Goal: Task Accomplishment & Management: Manage account settings

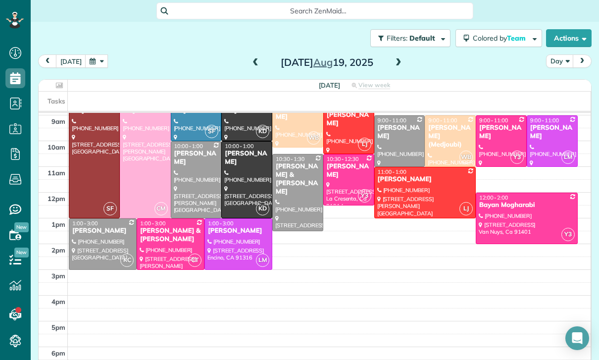
scroll to position [127, 0]
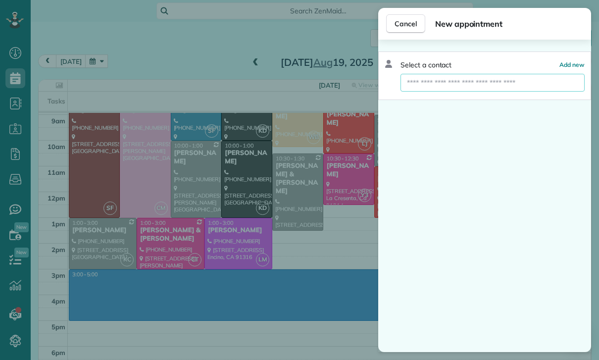
click at [491, 83] on input "text" at bounding box center [492, 83] width 184 height 18
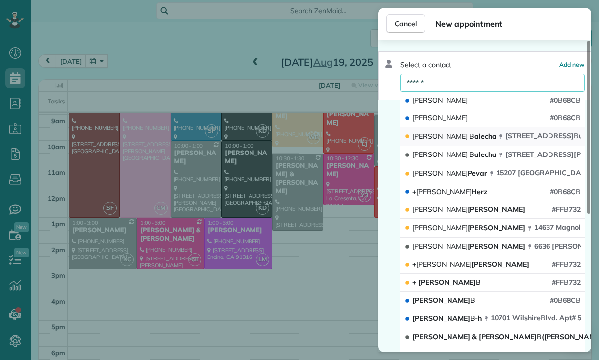
type input "******"
click at [518, 134] on span "1022 North Lincoln Street B ur b ank CA 91506" at bounding box center [570, 135] width 130 height 9
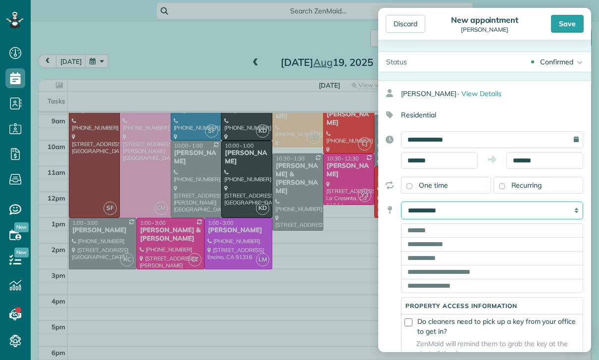
click at [533, 211] on select "**********" at bounding box center [492, 210] width 182 height 18
click at [534, 211] on select "**********" at bounding box center [492, 210] width 182 height 18
click at [521, 209] on select "**********" at bounding box center [492, 210] width 182 height 18
select select "*******"
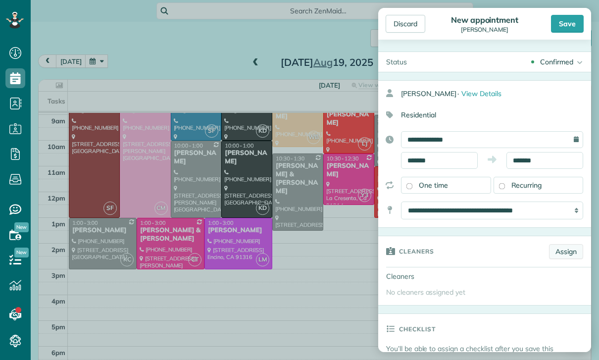
click at [565, 245] on link "Assign" at bounding box center [566, 251] width 34 height 15
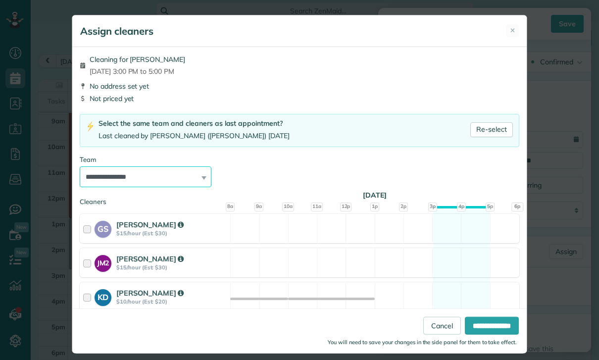
click at [134, 177] on select "**********" at bounding box center [146, 176] width 132 height 21
select select "****"
click at [487, 335] on input "**********" at bounding box center [492, 326] width 54 height 18
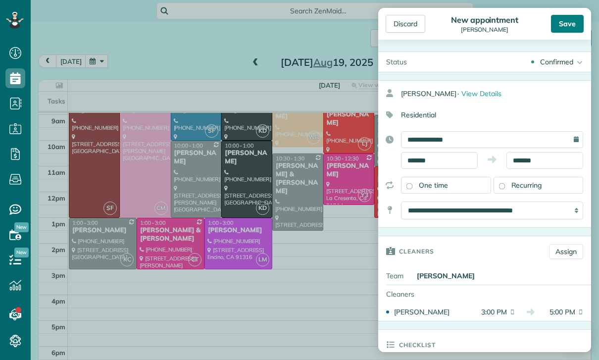
click at [567, 24] on div "Save" at bounding box center [567, 24] width 33 height 18
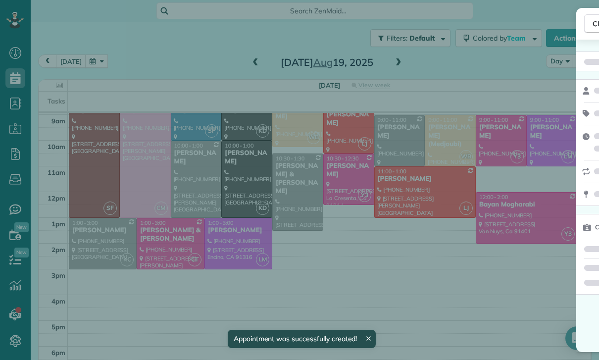
scroll to position [127, 0]
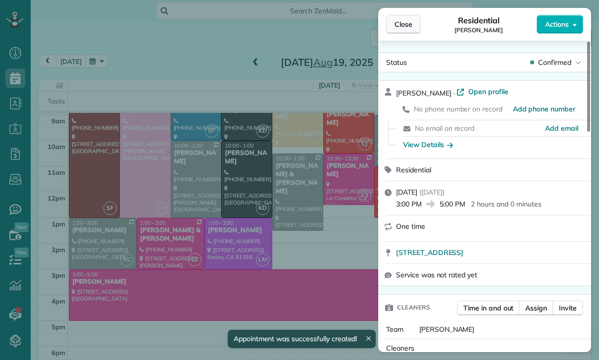
click at [399, 20] on span "Close" at bounding box center [403, 24] width 18 height 10
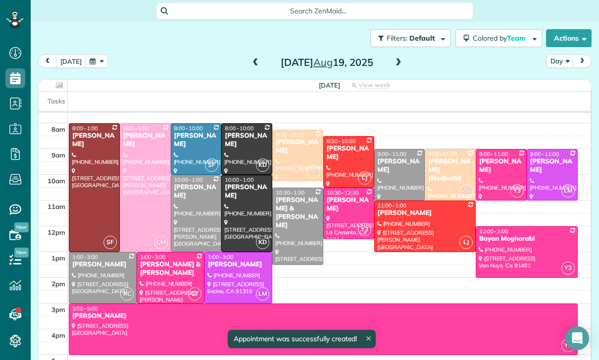
scroll to position [91, 0]
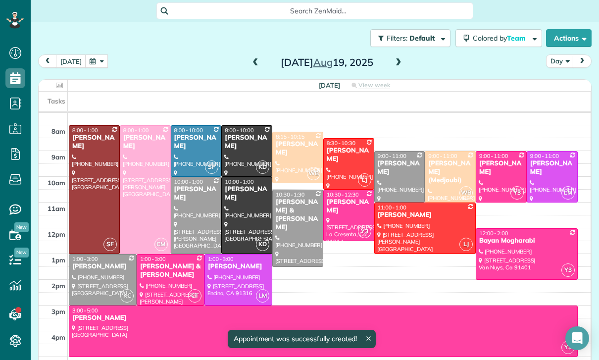
click at [401, 59] on span at bounding box center [398, 62] width 11 height 9
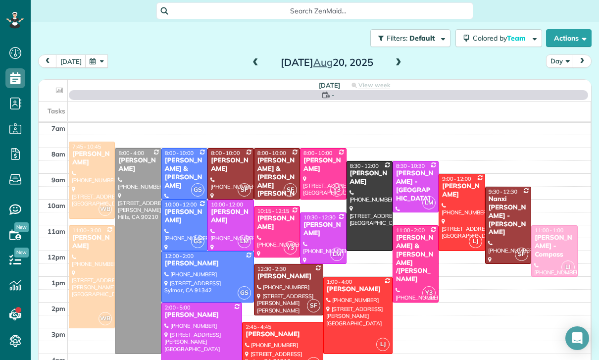
scroll to position [78, 0]
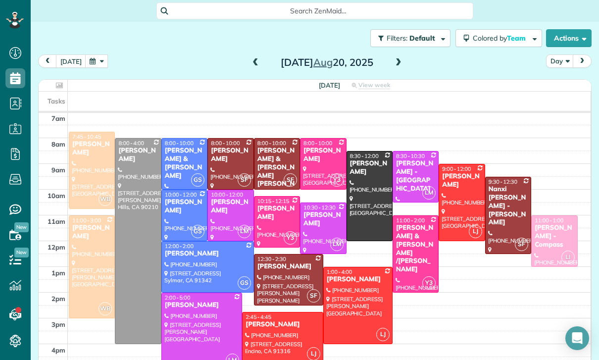
click at [401, 59] on span at bounding box center [398, 62] width 11 height 9
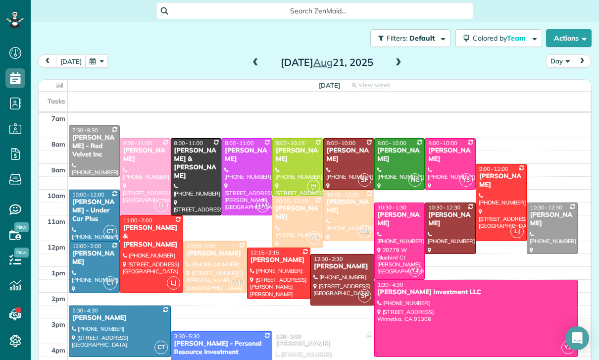
click at [401, 56] on span at bounding box center [398, 62] width 11 height 15
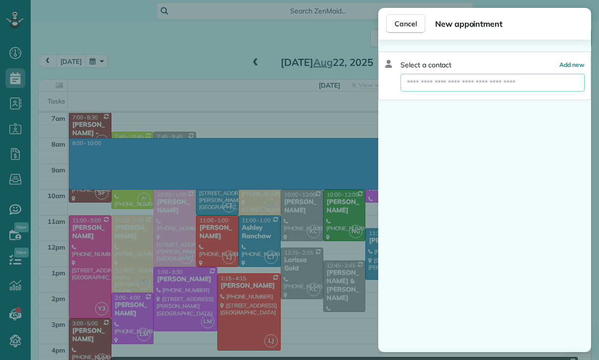
click at [486, 86] on input "text" at bounding box center [492, 83] width 184 height 18
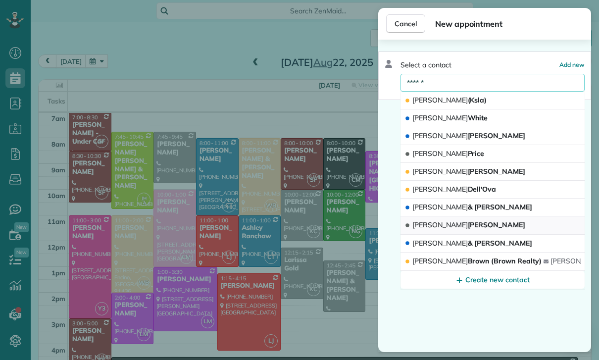
type input "******"
click at [494, 223] on button "Jeremy Foley" at bounding box center [492, 225] width 184 height 18
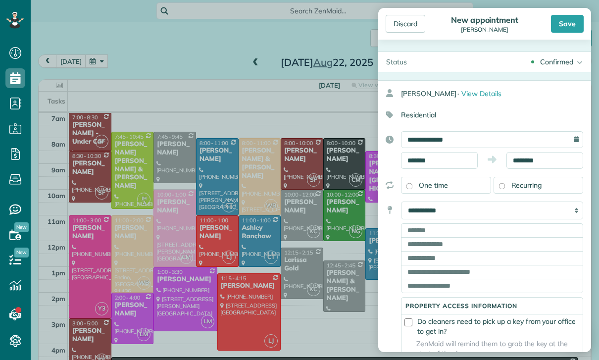
click at [512, 213] on select "**********" at bounding box center [492, 210] width 182 height 18
select select "*******"
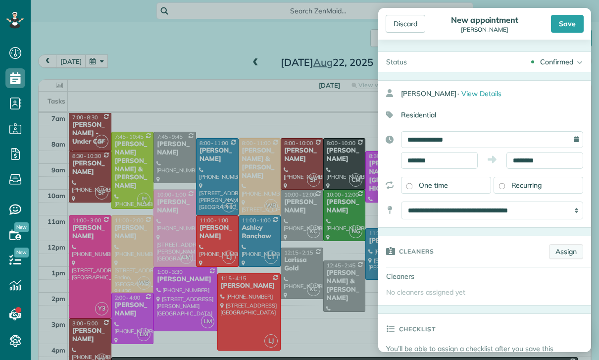
click at [574, 249] on link "Assign" at bounding box center [566, 251] width 34 height 15
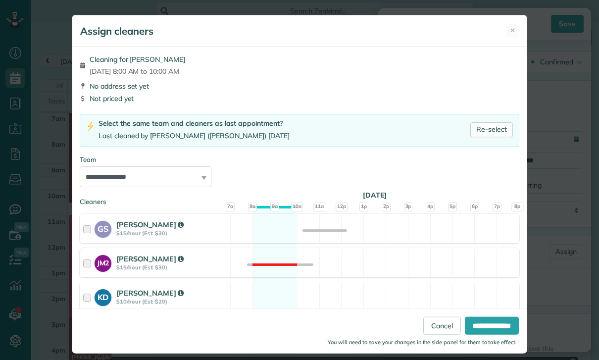
click at [139, 162] on div "Team" at bounding box center [299, 159] width 439 height 9
click at [134, 172] on select "**********" at bounding box center [146, 176] width 132 height 21
select select "**"
click at [499, 335] on input "**********" at bounding box center [492, 326] width 54 height 18
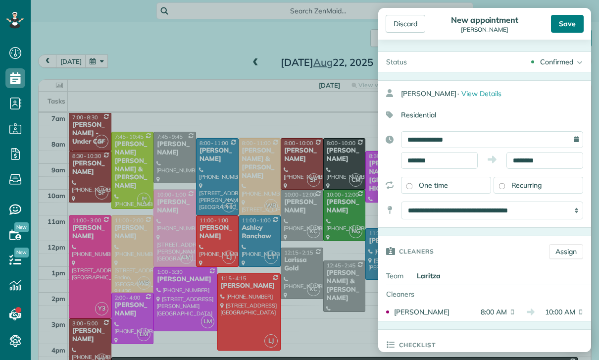
click at [562, 22] on div "Save" at bounding box center [567, 24] width 33 height 18
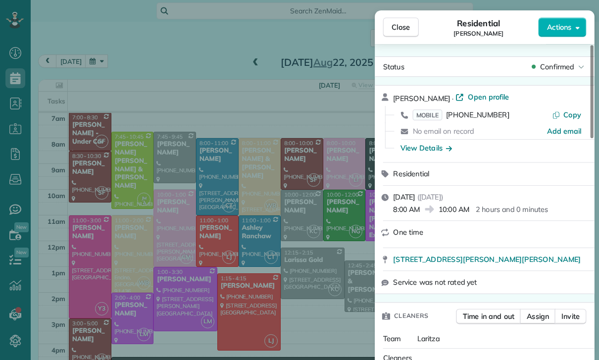
scroll to position [78, 0]
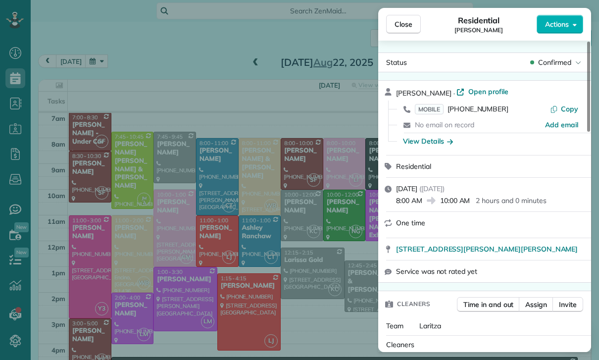
click at [253, 205] on div "Close Residential Jeremy Foley Actions Status Confirmed Jeremy Foley · Open pro…" at bounding box center [299, 180] width 599 height 360
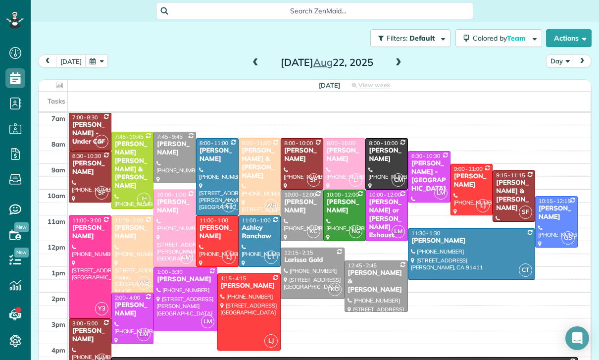
click at [98, 46] on div "Filters: Default | 1 appointment hidden Colored by Team Color by Cleaner Color …" at bounding box center [315, 38] width 568 height 33
click at [93, 64] on button "button" at bounding box center [96, 60] width 23 height 13
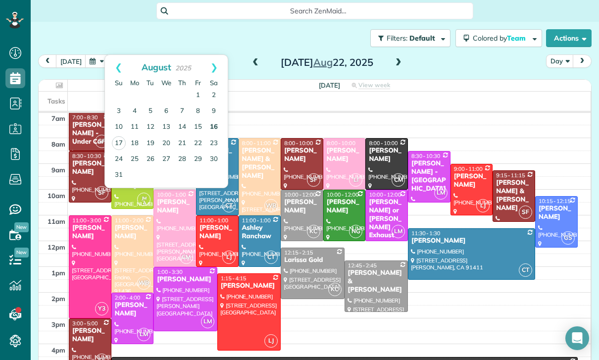
click at [207, 121] on link "16" at bounding box center [214, 127] width 16 height 16
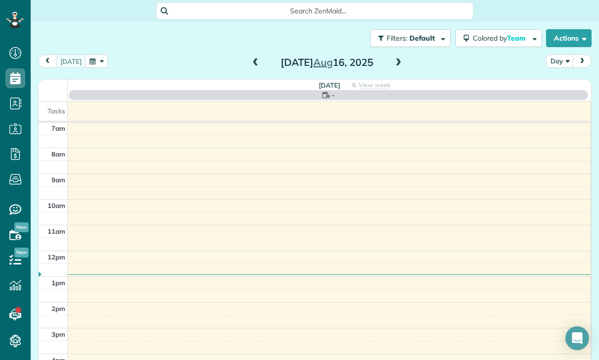
scroll to position [78, 0]
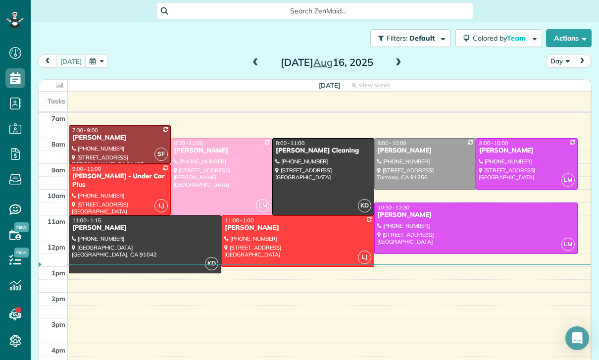
click at [248, 70] on div "today Day Saturday Aug 16, 2025" at bounding box center [314, 63] width 553 height 18
click at [256, 56] on span at bounding box center [255, 62] width 11 height 15
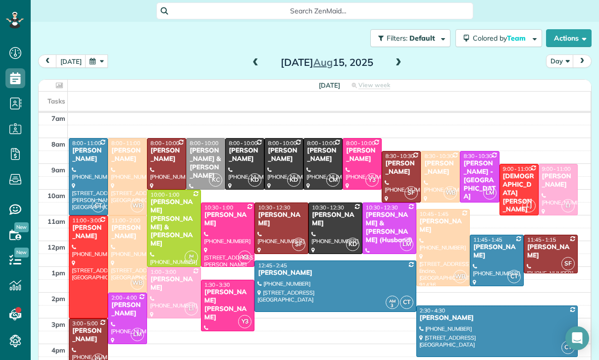
click at [96, 55] on button "button" at bounding box center [96, 60] width 23 height 13
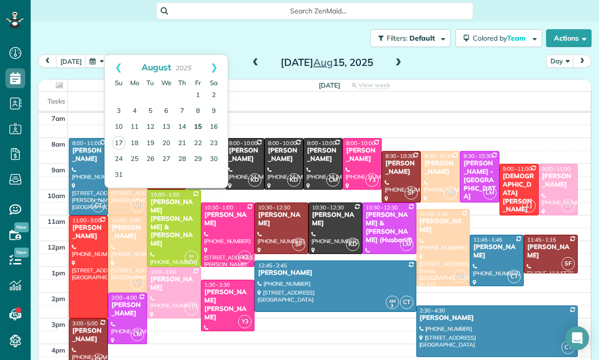
click at [193, 133] on link "15" at bounding box center [198, 127] width 16 height 16
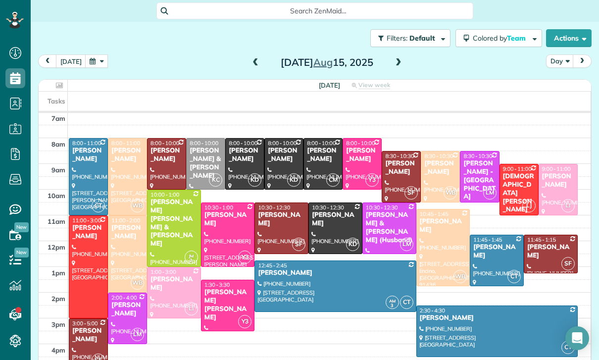
click at [103, 59] on button "button" at bounding box center [96, 60] width 23 height 13
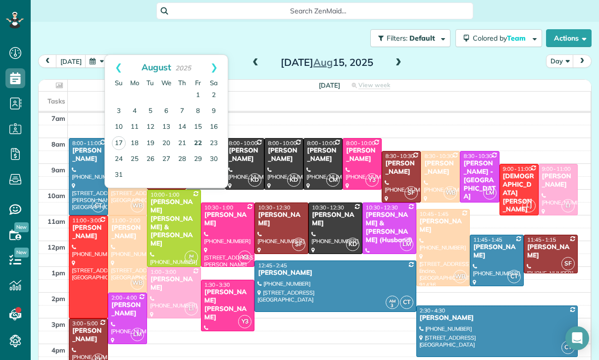
click at [198, 139] on link "22" at bounding box center [198, 144] width 16 height 16
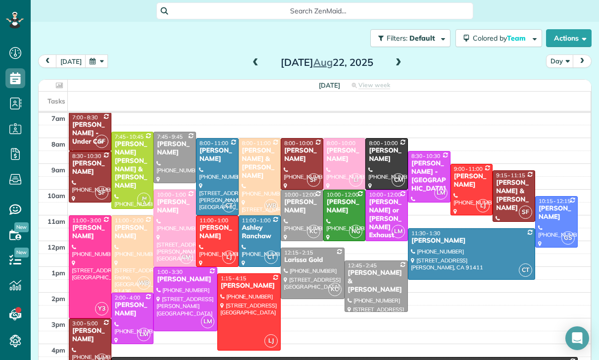
click at [515, 198] on div "[PERSON_NAME] & [PERSON_NAME]" at bounding box center [513, 196] width 37 height 34
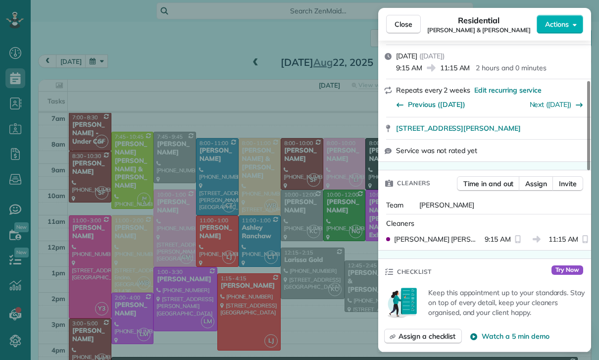
scroll to position [78, 0]
click at [406, 26] on span "Close" at bounding box center [403, 24] width 18 height 10
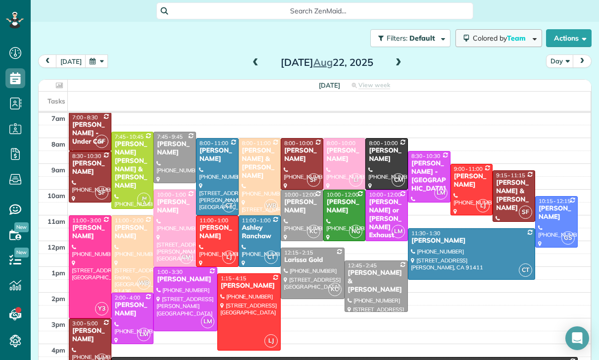
click at [512, 41] on span "Team" at bounding box center [517, 38] width 20 height 9
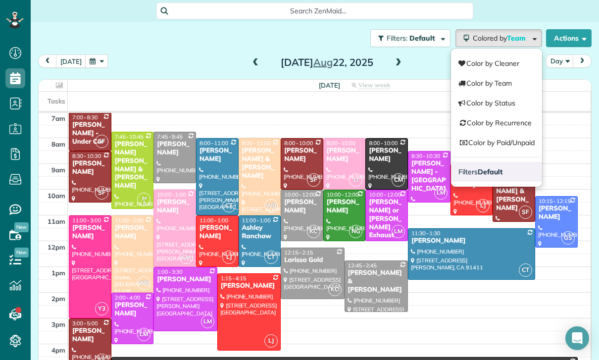
click at [506, 172] on link "Filters Default" at bounding box center [496, 172] width 91 height 20
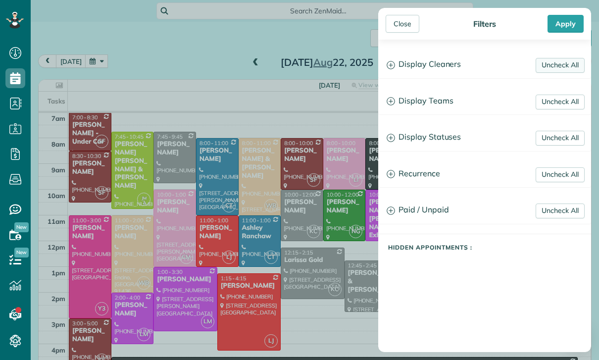
click at [563, 65] on link "Uncheck All" at bounding box center [559, 65] width 49 height 15
click at [556, 100] on link "Uncheck All" at bounding box center [559, 102] width 49 height 15
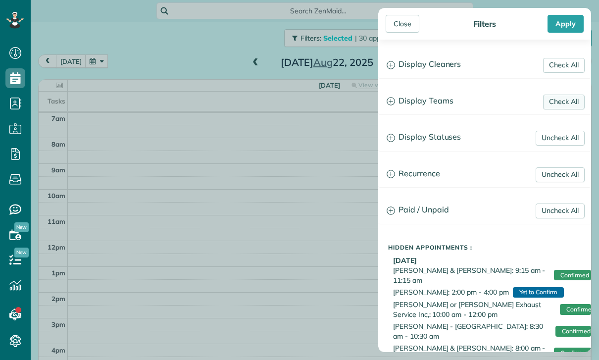
scroll to position [78, 0]
click at [433, 92] on h3 "Display Teams" at bounding box center [485, 101] width 212 height 25
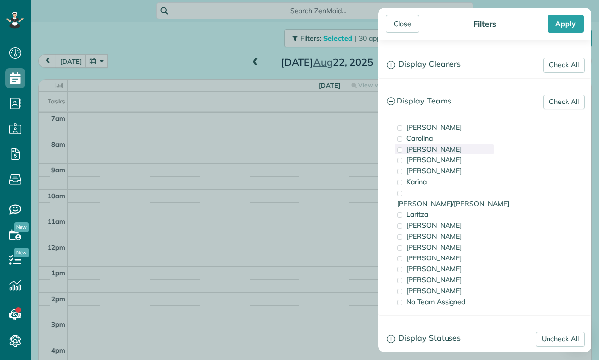
click at [426, 152] on div "[PERSON_NAME]" at bounding box center [443, 149] width 99 height 11
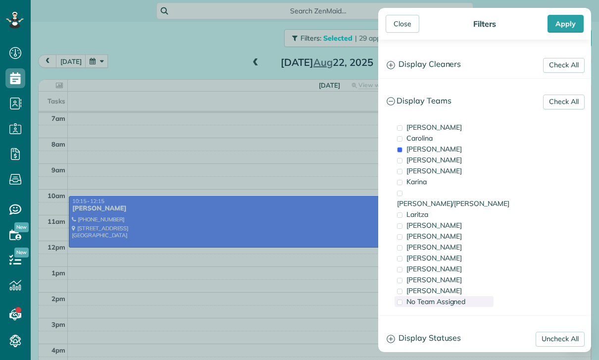
click at [450, 297] on span "No Team Assigned" at bounding box center [435, 301] width 59 height 9
click at [446, 326] on h3 "Display Statuses" at bounding box center [485, 338] width 212 height 25
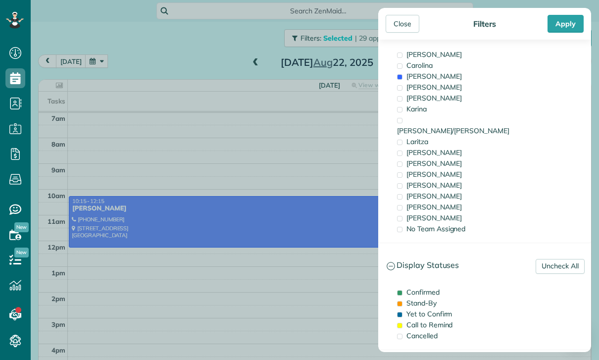
scroll to position [79, 0]
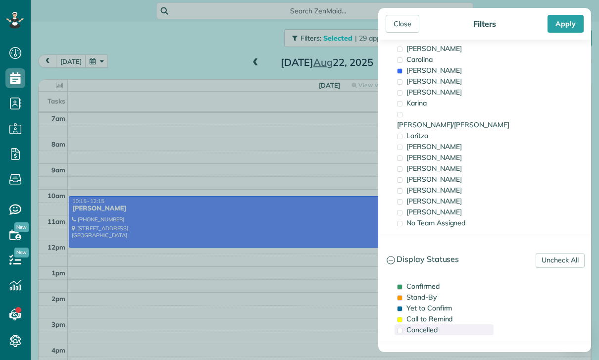
click at [428, 325] on span "Cancelled" at bounding box center [421, 329] width 31 height 9
click at [569, 27] on div "Apply" at bounding box center [565, 24] width 36 height 18
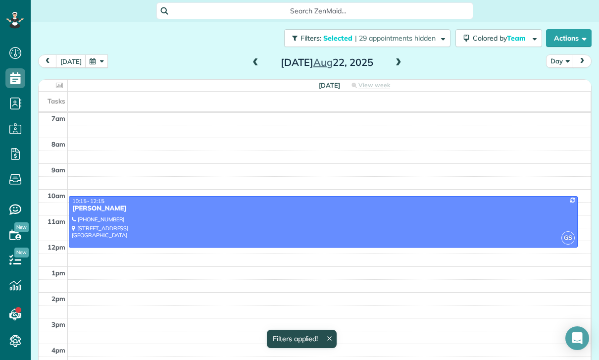
click at [556, 61] on button "Day" at bounding box center [560, 60] width 28 height 13
click at [570, 102] on link "Week" at bounding box center [585, 104] width 78 height 20
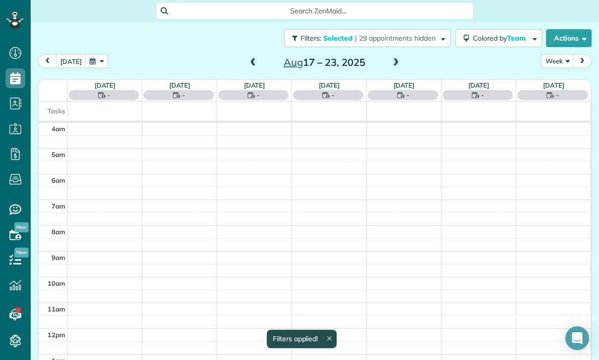
scroll to position [78, 0]
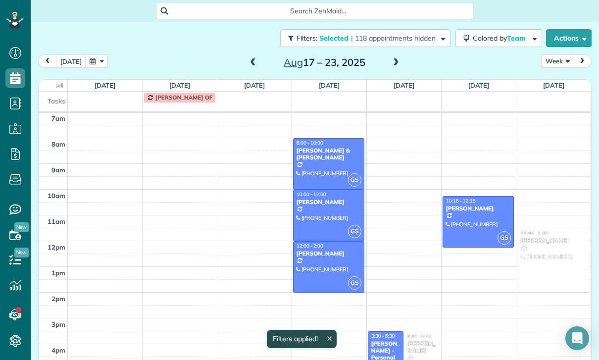
click at [245, 63] on div "Aug 17 – 23, 2025" at bounding box center [324, 62] width 158 height 16
click at [250, 69] on span at bounding box center [252, 62] width 11 height 15
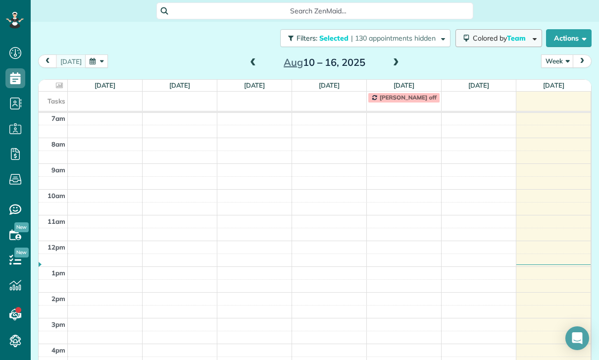
click at [509, 34] on span "Team" at bounding box center [517, 38] width 20 height 9
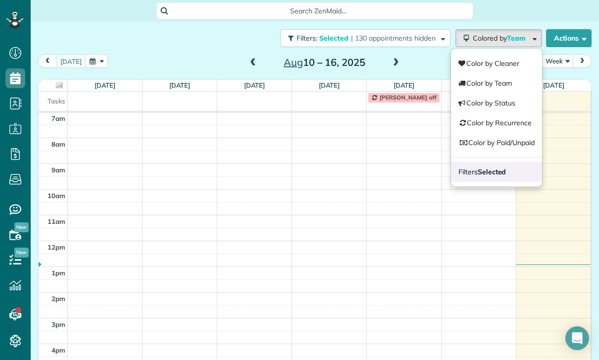
click at [494, 170] on strong "Selected" at bounding box center [492, 171] width 29 height 9
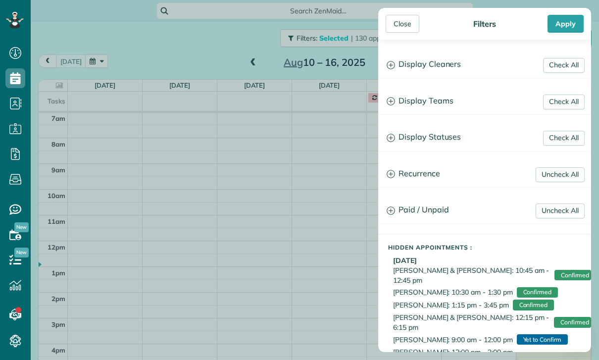
click at [441, 98] on h3 "Display Teams" at bounding box center [485, 101] width 212 height 25
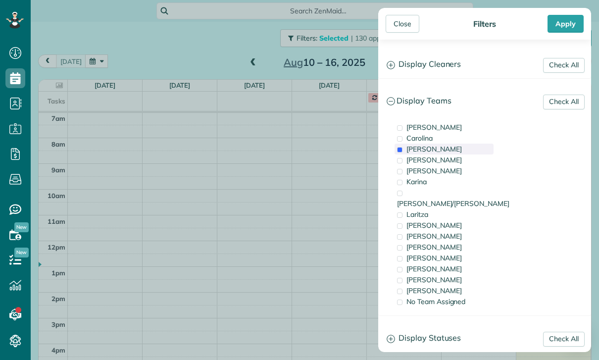
click at [430, 145] on div "[PERSON_NAME]" at bounding box center [443, 149] width 99 height 11
click at [434, 173] on div "[PERSON_NAME]" at bounding box center [443, 170] width 99 height 11
click at [567, 19] on div "Apply" at bounding box center [565, 24] width 36 height 18
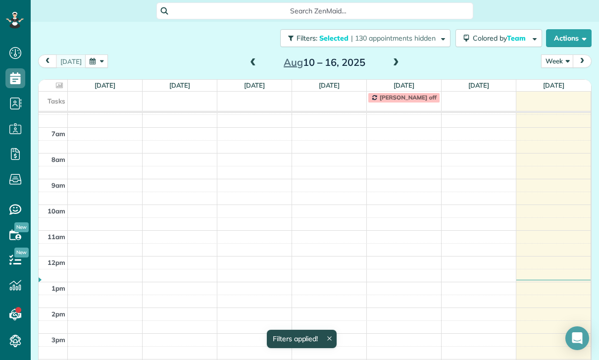
scroll to position [78, 0]
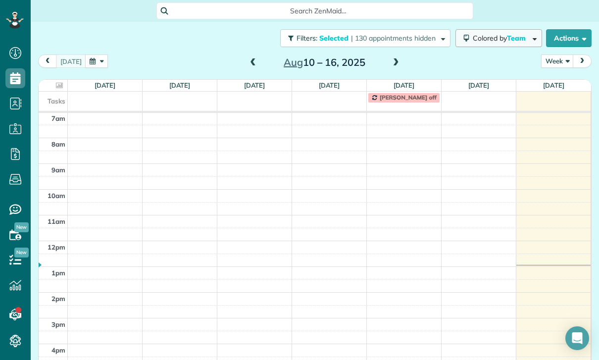
click at [502, 41] on span "Colored by Team" at bounding box center [501, 38] width 56 height 9
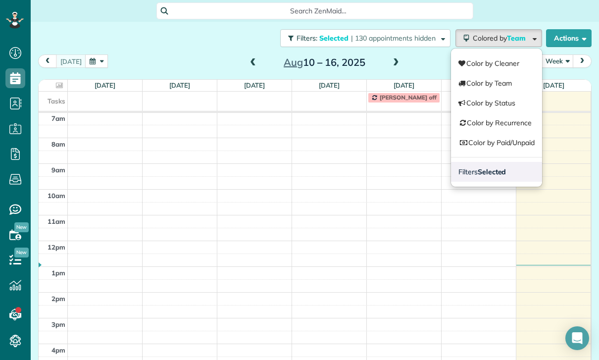
click at [504, 169] on link "Filters Selected" at bounding box center [496, 172] width 91 height 20
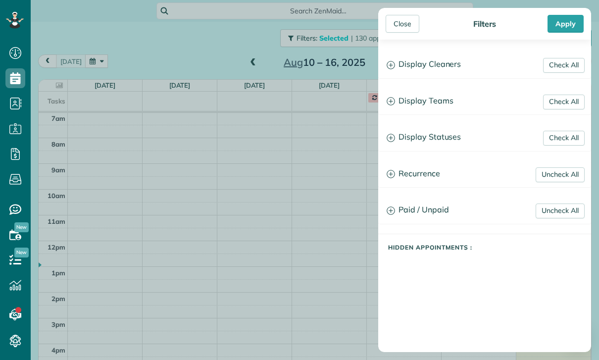
click at [444, 104] on h3 "Display Teams" at bounding box center [485, 101] width 212 height 25
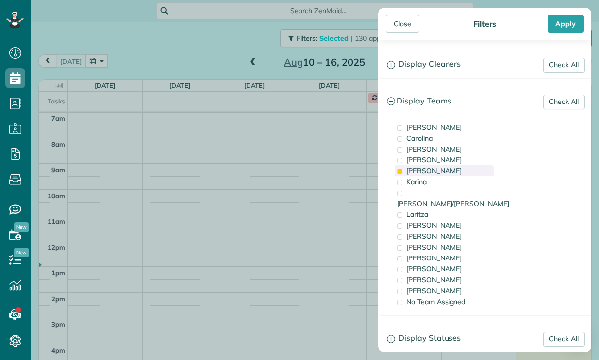
click at [431, 173] on div "[PERSON_NAME]" at bounding box center [443, 170] width 99 height 11
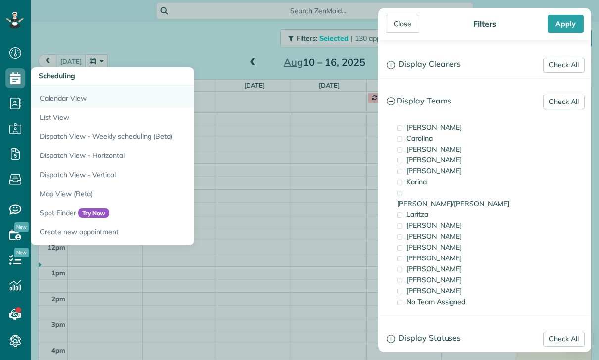
click at [66, 99] on link "Calendar View" at bounding box center [154, 96] width 247 height 23
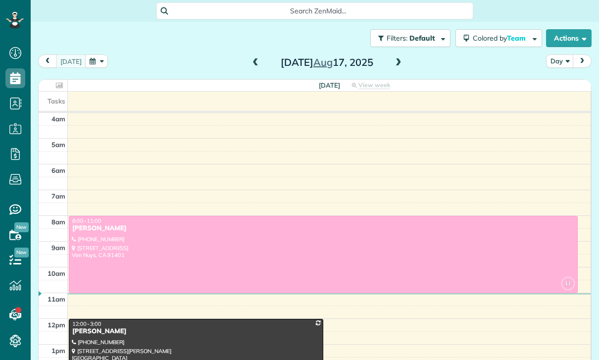
scroll to position [78, 0]
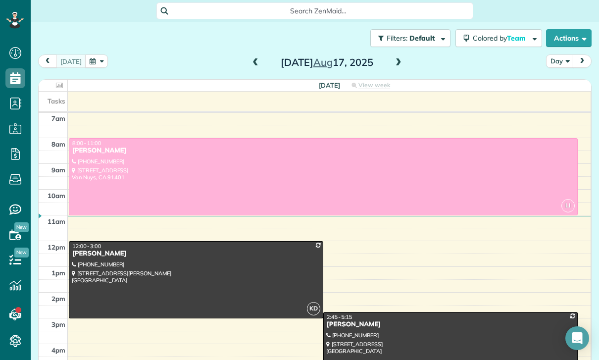
click at [100, 66] on button "button" at bounding box center [96, 60] width 23 height 13
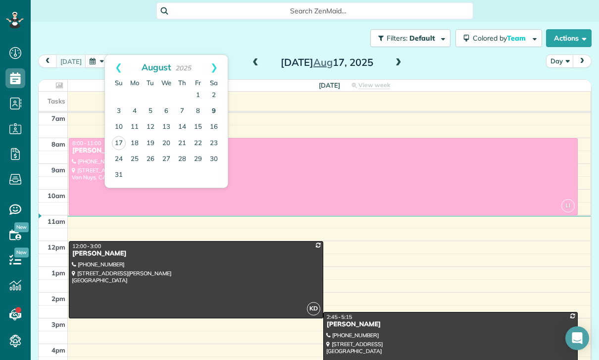
click at [210, 110] on link "9" at bounding box center [214, 111] width 16 height 16
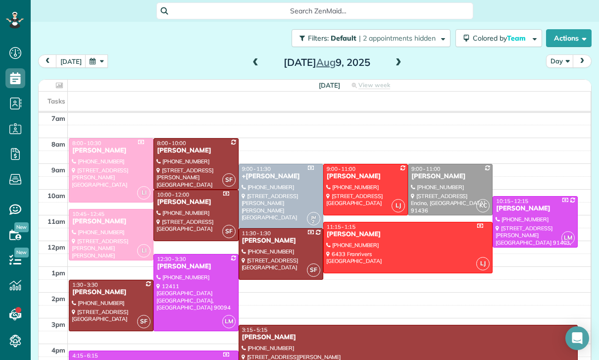
click at [101, 62] on button "button" at bounding box center [96, 60] width 23 height 13
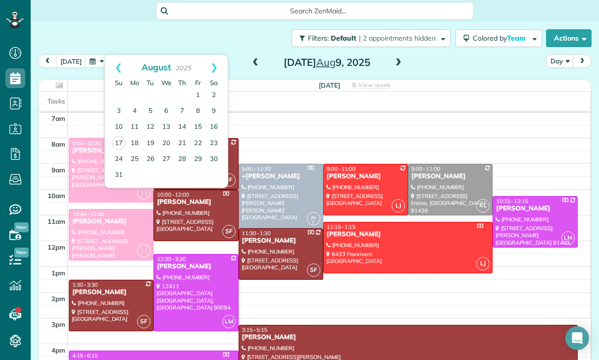
click at [80, 39] on div "Filters: Default | 2 appointments hidden Colored by Team Color by Cleaner Color…" at bounding box center [315, 38] width 568 height 33
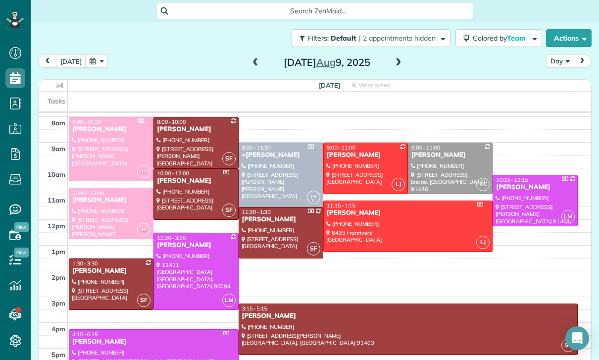
scroll to position [84, 0]
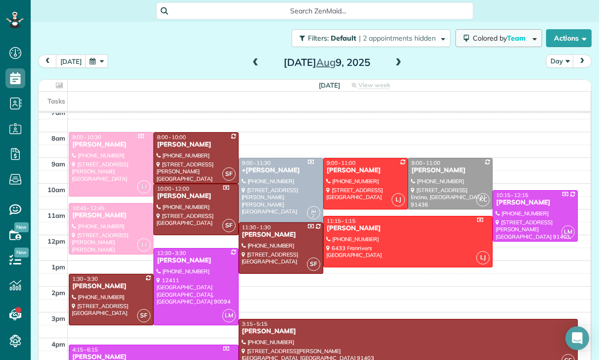
click at [512, 46] on button "Colored by Team" at bounding box center [498, 38] width 87 height 18
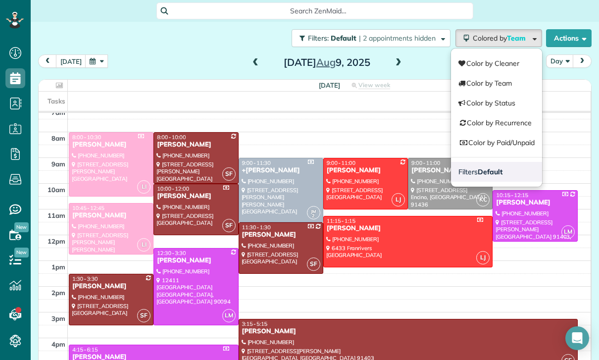
click at [504, 169] on link "Filters Default" at bounding box center [496, 172] width 91 height 20
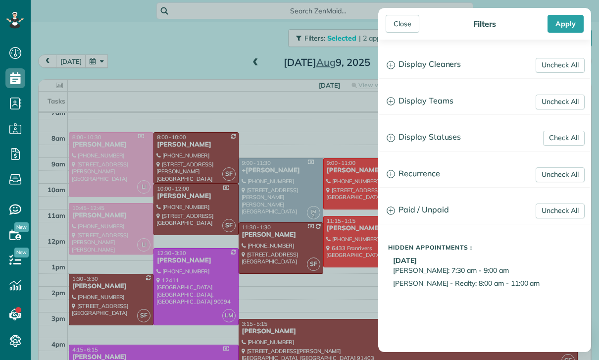
click at [451, 142] on h3 "Display Statuses" at bounding box center [485, 137] width 212 height 25
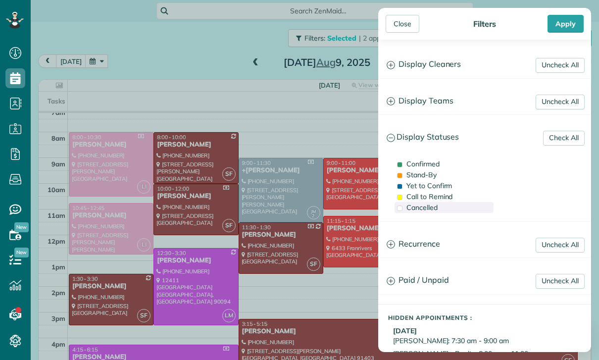
click at [435, 206] on span "Cancelled" at bounding box center [421, 207] width 31 height 9
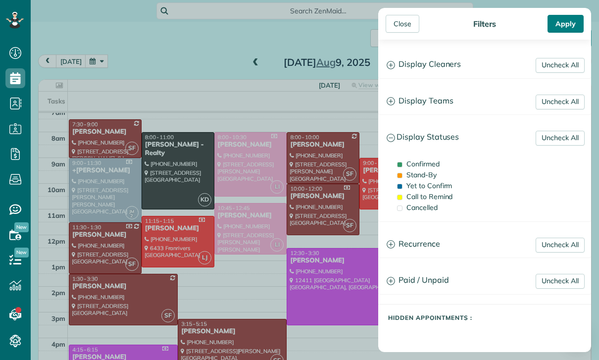
click at [567, 22] on div "Apply" at bounding box center [565, 24] width 36 height 18
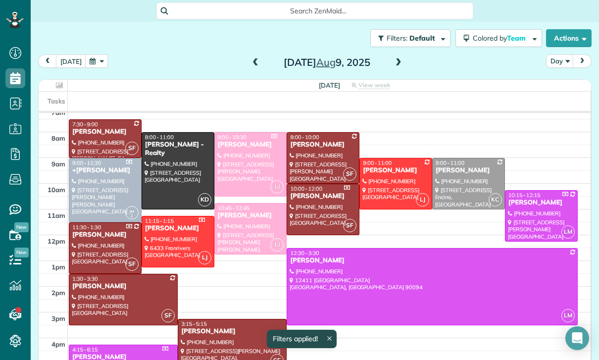
click at [251, 64] on span at bounding box center [255, 62] width 11 height 9
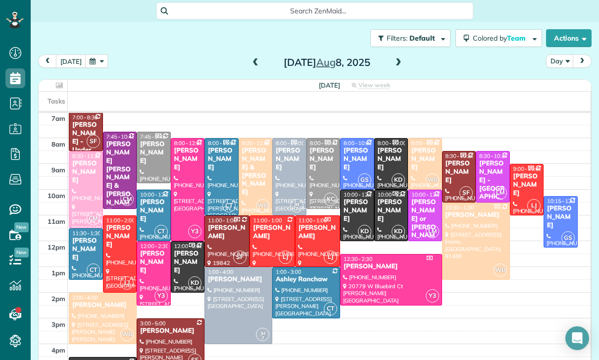
scroll to position [78, 0]
click at [88, 63] on button "button" at bounding box center [96, 60] width 23 height 13
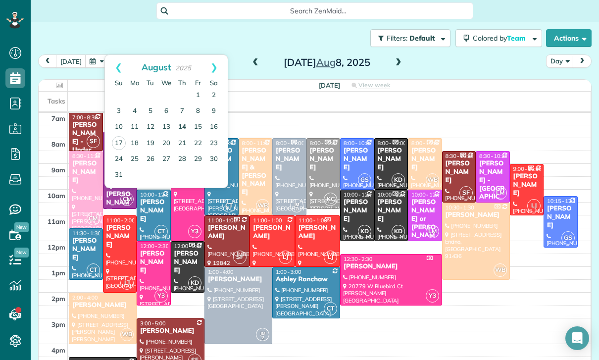
click at [178, 125] on link "14" at bounding box center [182, 127] width 16 height 16
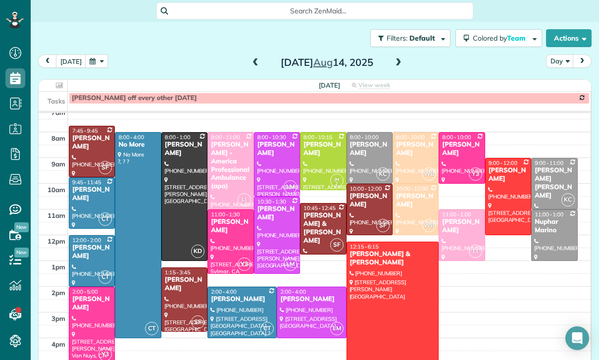
scroll to position [92, 0]
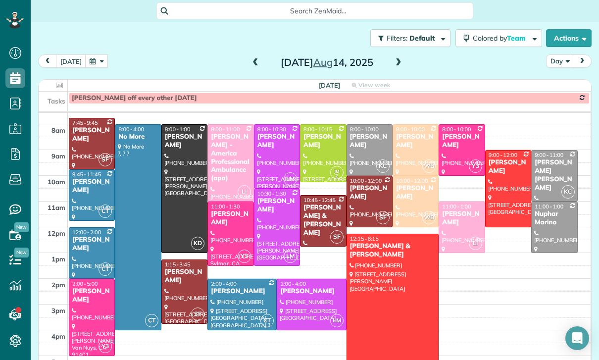
click at [250, 59] on span at bounding box center [255, 62] width 11 height 9
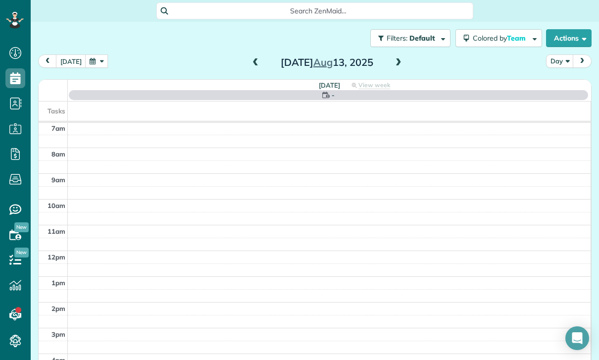
scroll to position [78, 0]
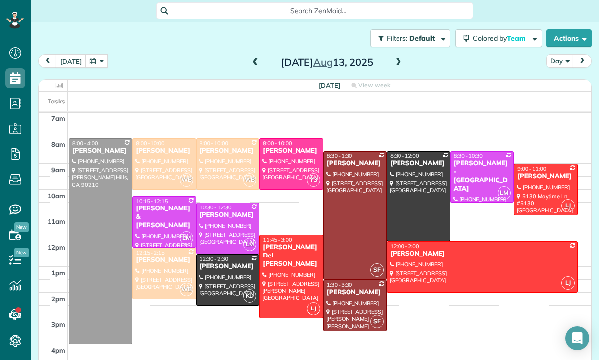
click at [259, 57] on span at bounding box center [255, 62] width 11 height 15
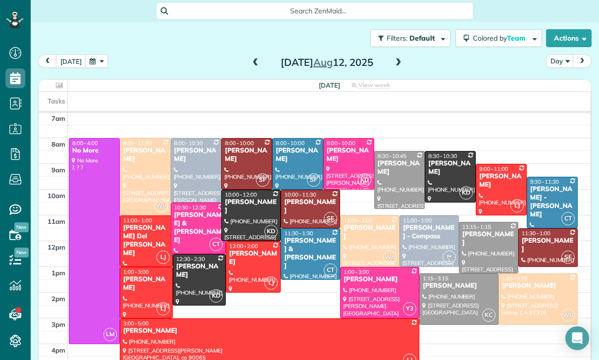
click at [253, 62] on span at bounding box center [255, 62] width 11 height 9
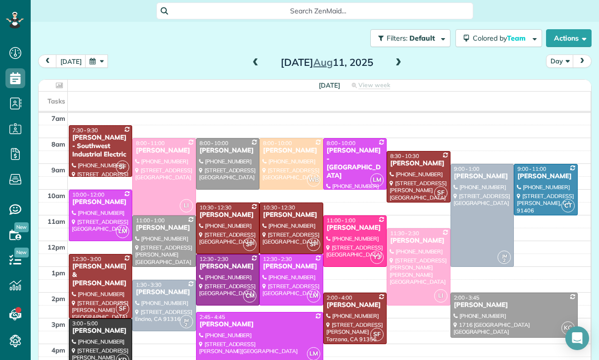
click at [88, 67] on button "button" at bounding box center [96, 60] width 23 height 13
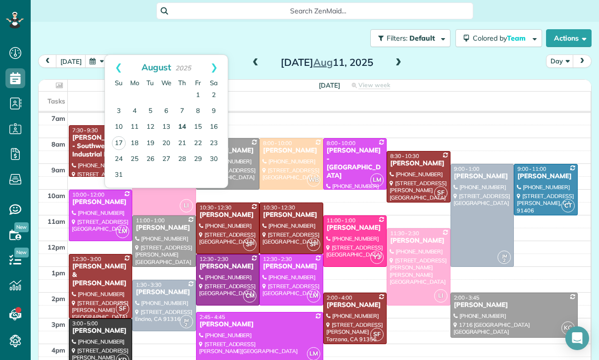
click at [182, 128] on link "14" at bounding box center [182, 127] width 16 height 16
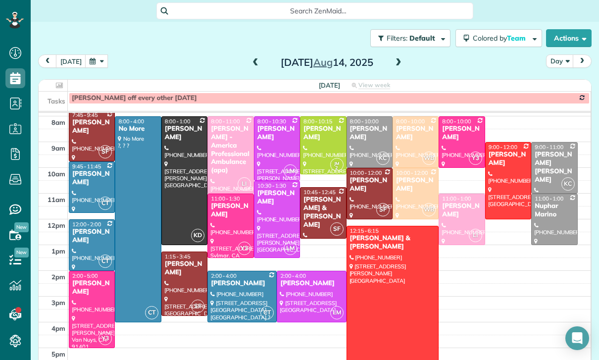
scroll to position [99, 0]
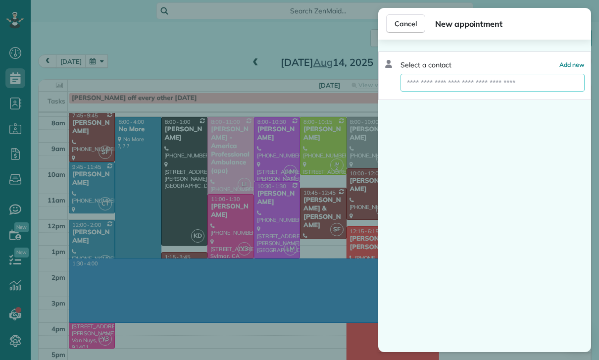
click at [484, 86] on input "text" at bounding box center [492, 83] width 184 height 18
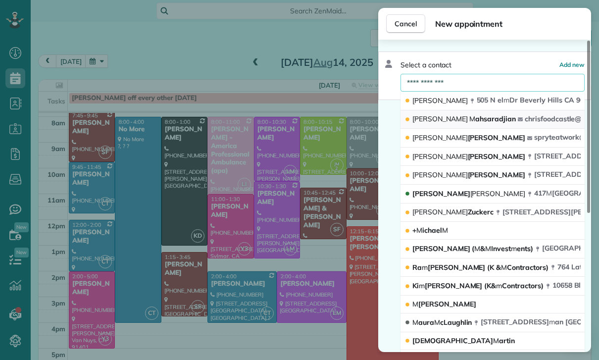
type input "**********"
click at [518, 118] on icon "button" at bounding box center [520, 119] width 5 height 4
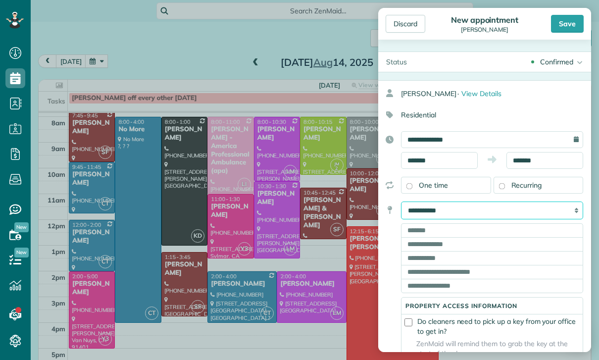
click at [535, 208] on select "**********" at bounding box center [492, 210] width 182 height 18
select select "*******"
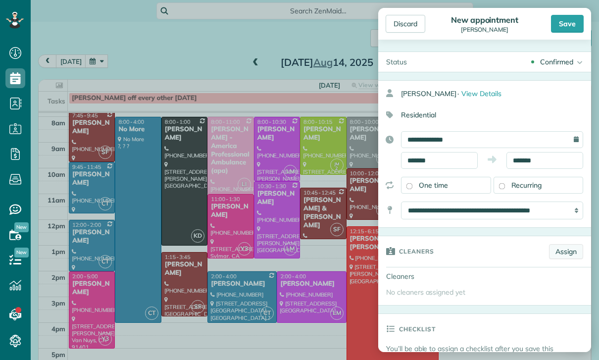
click at [570, 249] on link "Assign" at bounding box center [566, 251] width 34 height 15
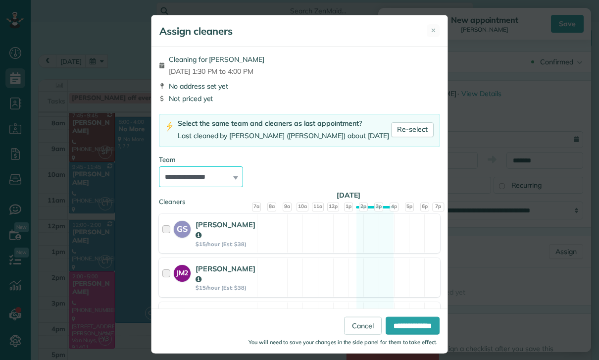
click at [223, 176] on select "**********" at bounding box center [201, 176] width 84 height 21
select select "***"
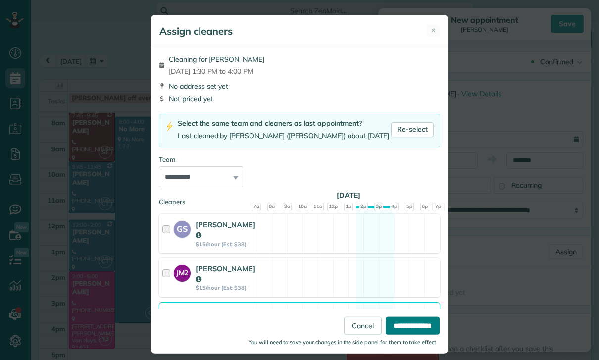
click at [426, 335] on input "**********" at bounding box center [412, 326] width 54 height 18
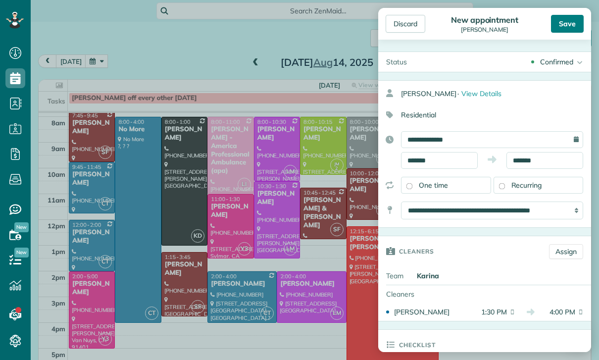
click at [571, 28] on div "Save" at bounding box center [567, 24] width 33 height 18
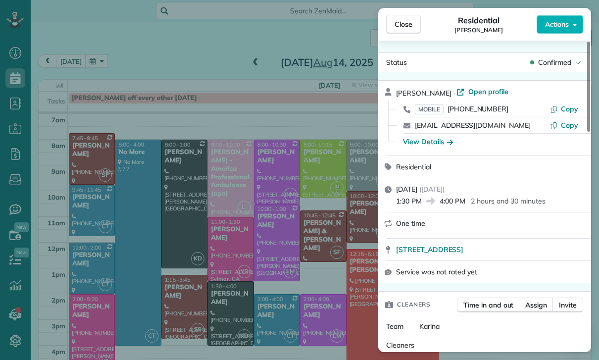
scroll to position [99, 0]
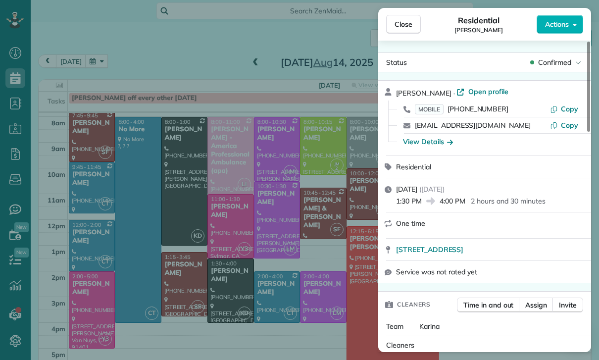
click at [117, 60] on div "Close Residential Christopher Mahsaradjian Actions Status Confirmed Christopher…" at bounding box center [299, 180] width 599 height 360
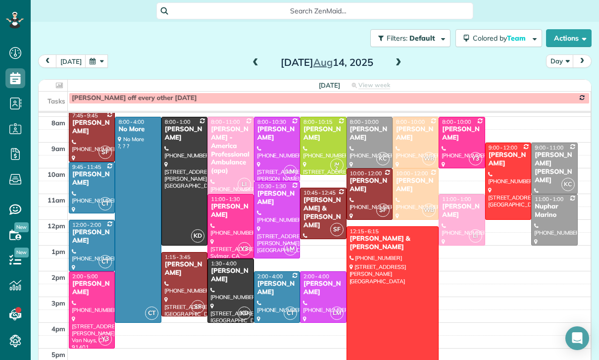
click at [100, 64] on button "button" at bounding box center [96, 60] width 23 height 13
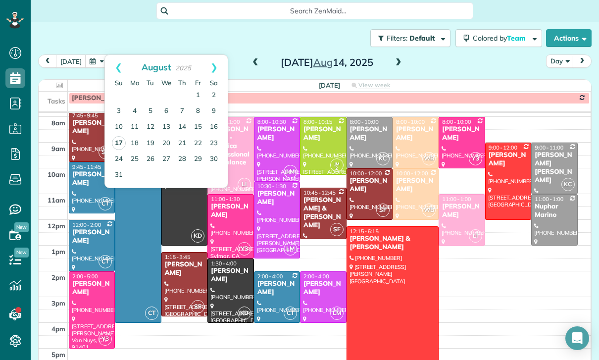
click at [123, 142] on link "17" at bounding box center [119, 143] width 14 height 14
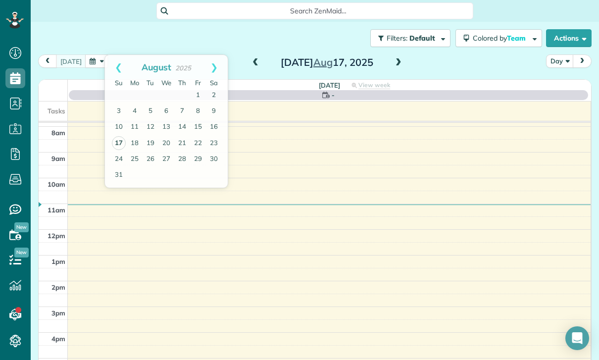
scroll to position [78, 0]
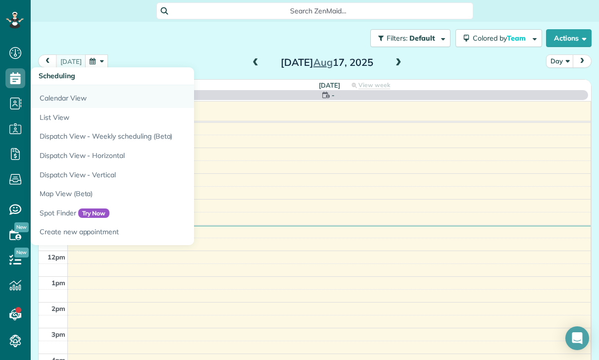
click at [63, 101] on link "Calendar View" at bounding box center [154, 96] width 247 height 23
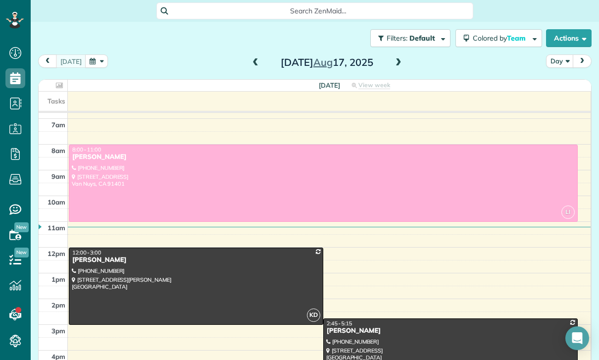
scroll to position [78, 0]
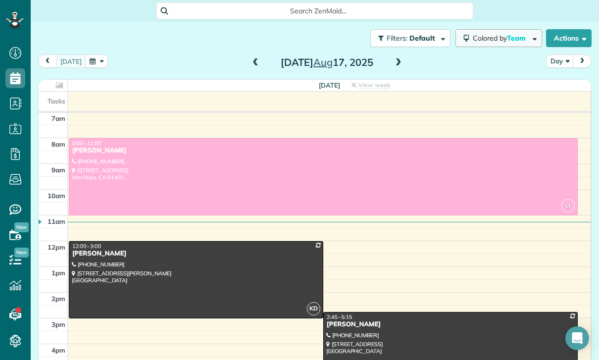
click at [519, 45] on button "Colored by Team" at bounding box center [498, 38] width 87 height 18
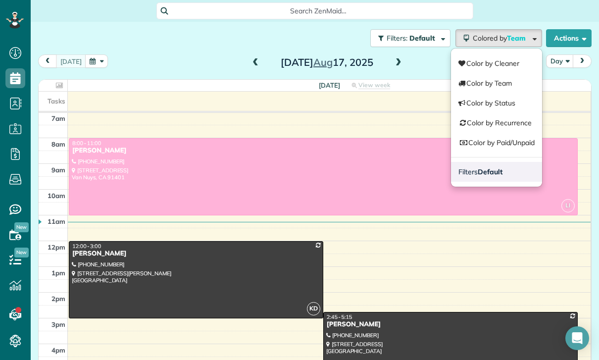
click at [501, 169] on link "Filters Default" at bounding box center [496, 172] width 91 height 20
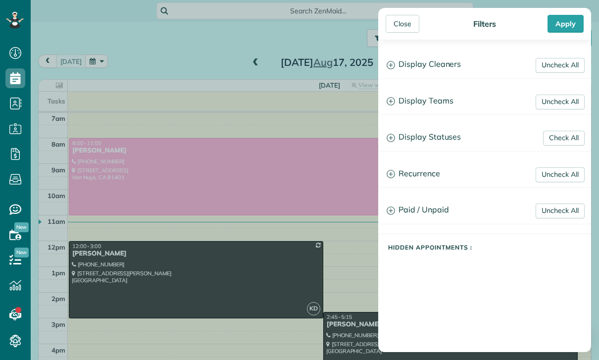
click at [440, 105] on h3 "Display Teams" at bounding box center [485, 101] width 212 height 25
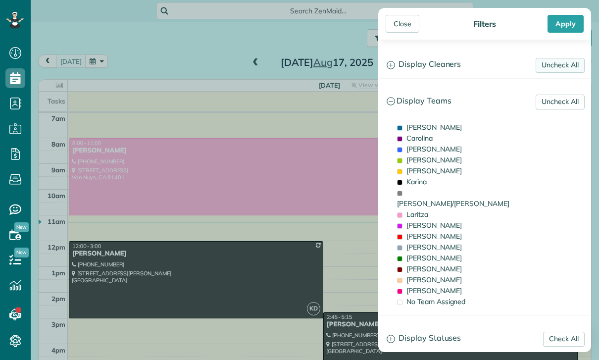
click at [570, 68] on link "Uncheck All" at bounding box center [559, 65] width 49 height 15
click at [561, 102] on link "Uncheck All" at bounding box center [559, 102] width 49 height 15
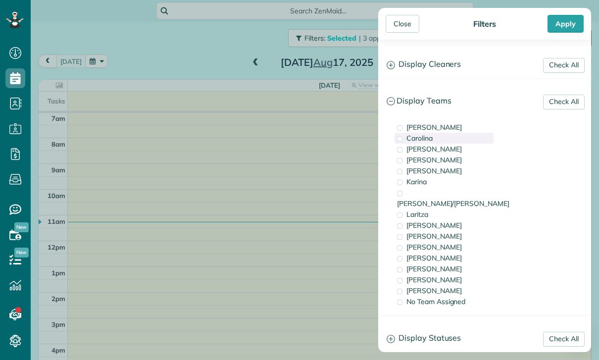
click at [433, 137] on div "Carolina" at bounding box center [443, 138] width 99 height 11
click at [431, 241] on div "[PERSON_NAME]" at bounding box center [443, 246] width 99 height 11
click at [572, 23] on div "Apply" at bounding box center [565, 24] width 36 height 18
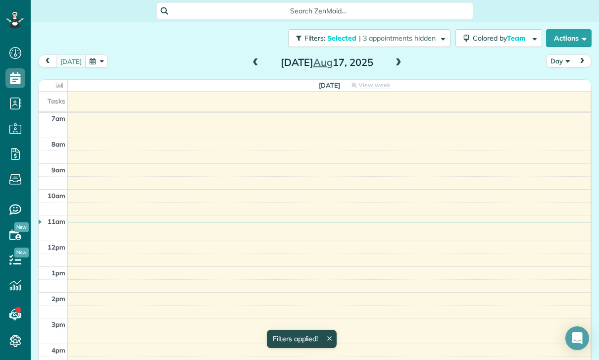
click at [551, 62] on button "Day" at bounding box center [560, 60] width 28 height 13
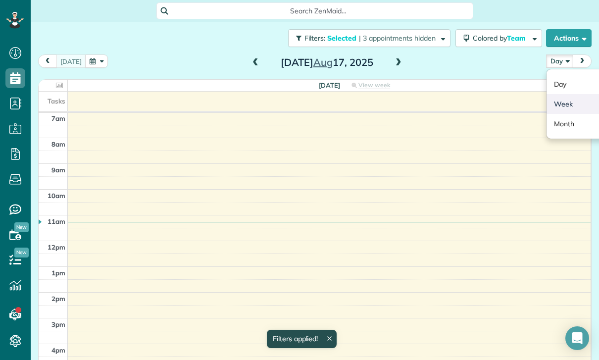
click at [565, 110] on link "Week" at bounding box center [585, 104] width 78 height 20
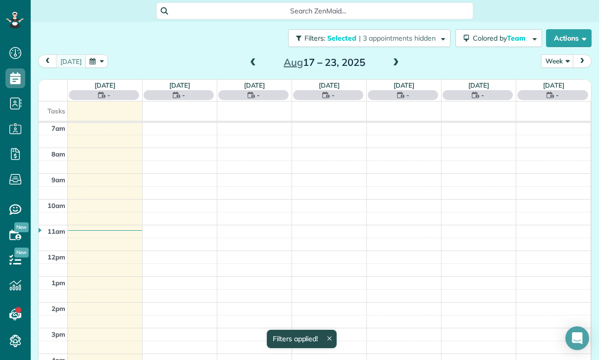
scroll to position [78, 0]
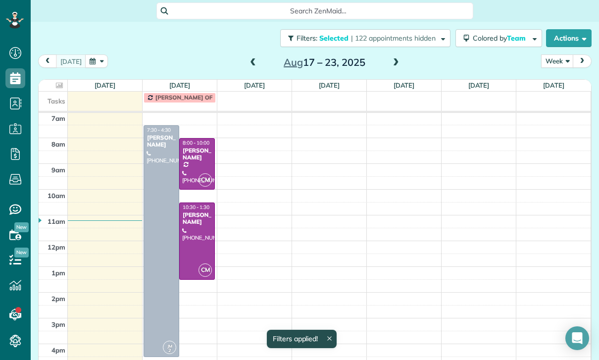
click at [251, 57] on span at bounding box center [252, 62] width 11 height 15
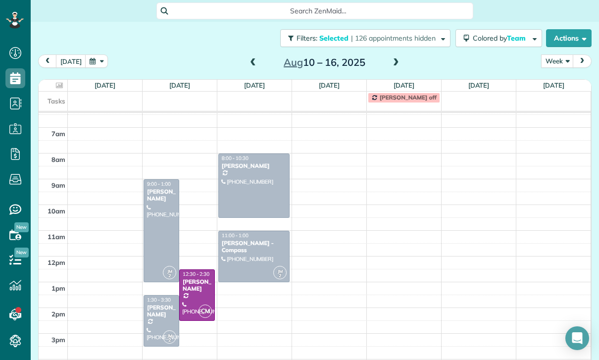
scroll to position [73, 0]
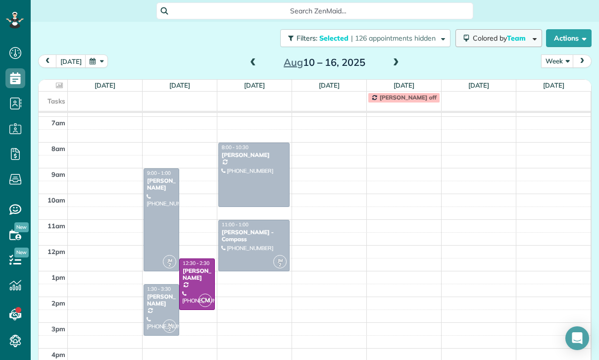
click at [524, 42] on span "Team" at bounding box center [517, 38] width 20 height 9
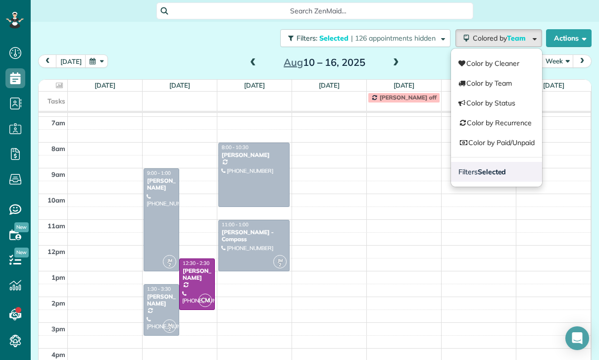
click at [485, 179] on link "Filters Selected" at bounding box center [496, 172] width 91 height 20
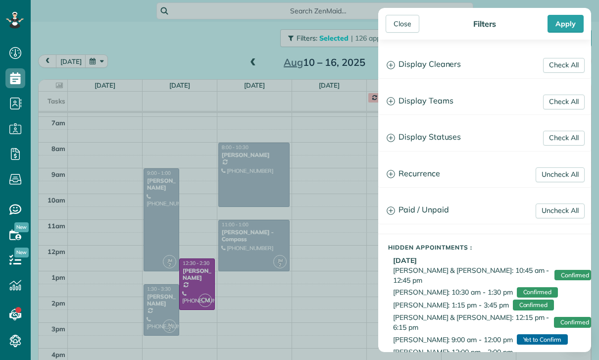
click at [435, 102] on h3 "Display Teams" at bounding box center [485, 101] width 212 height 25
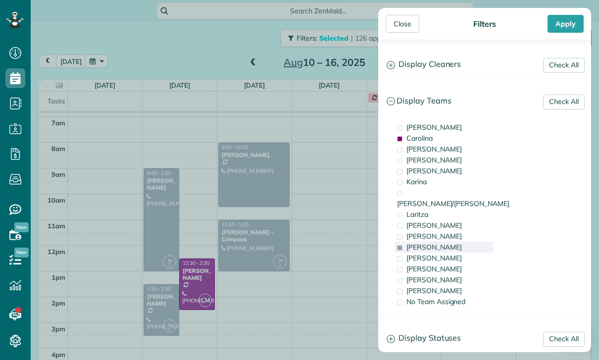
click at [425, 241] on div "[PERSON_NAME]" at bounding box center [443, 246] width 99 height 11
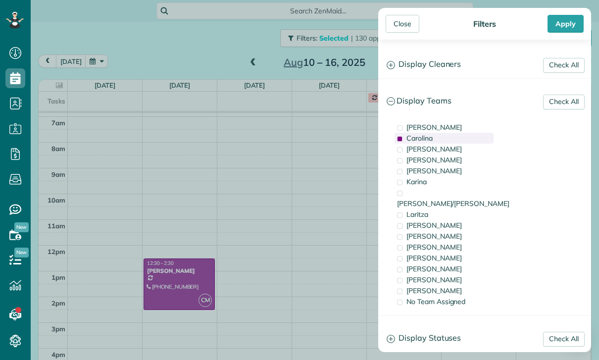
click at [434, 137] on div "Carolina" at bounding box center [443, 138] width 99 height 11
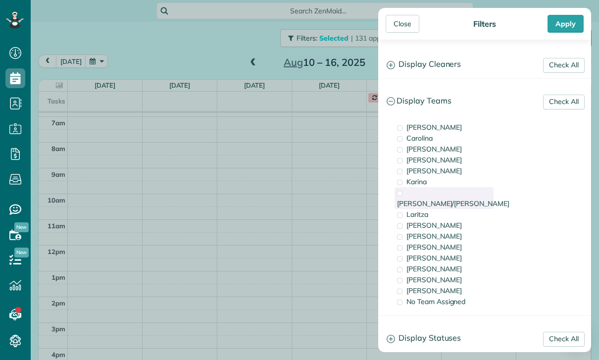
click at [446, 196] on div "[PERSON_NAME]/[PERSON_NAME]" at bounding box center [443, 198] width 99 height 22
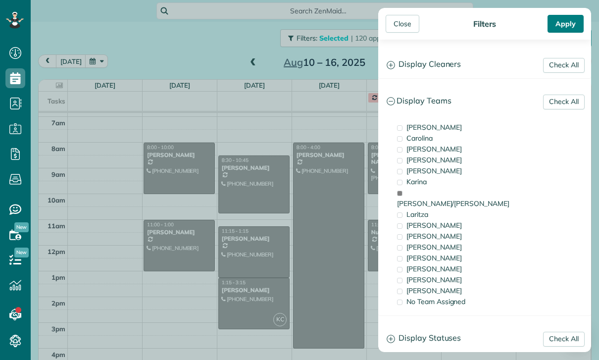
click at [569, 21] on div "Apply" at bounding box center [565, 24] width 36 height 18
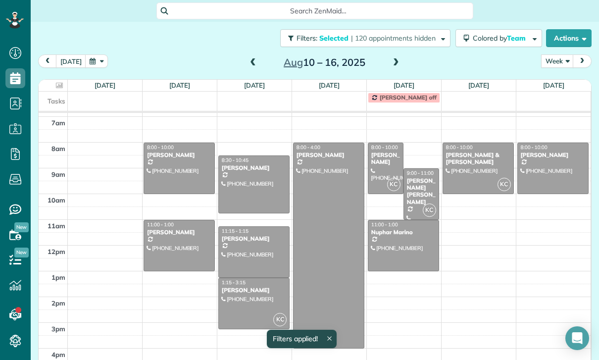
click at [390, 166] on div "[PERSON_NAME]" at bounding box center [386, 158] width 30 height 14
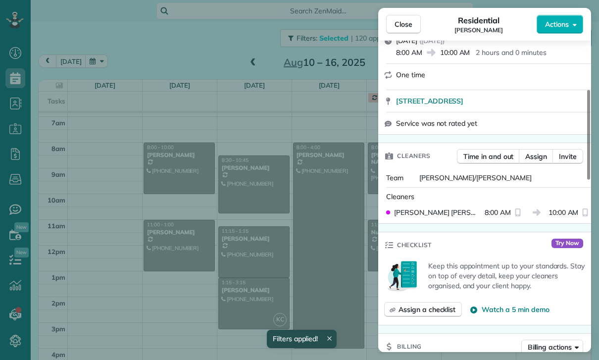
scroll to position [148, 0]
click at [410, 25] on span "Close" at bounding box center [403, 24] width 18 height 10
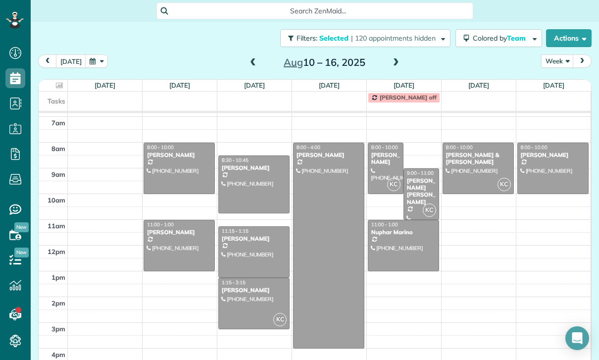
click at [263, 295] on div at bounding box center [254, 303] width 70 height 50
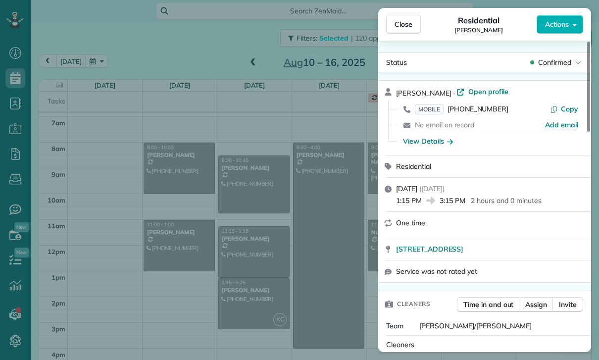
scroll to position [62, 0]
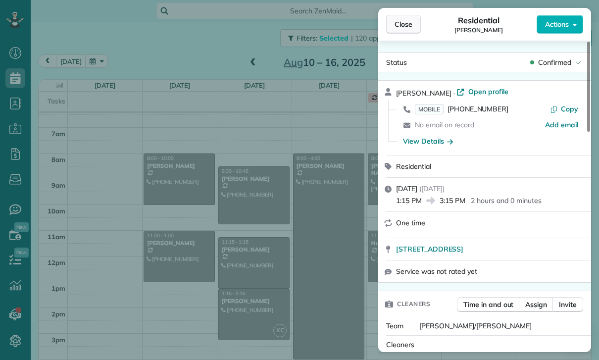
click at [404, 29] on span "Close" at bounding box center [403, 24] width 18 height 10
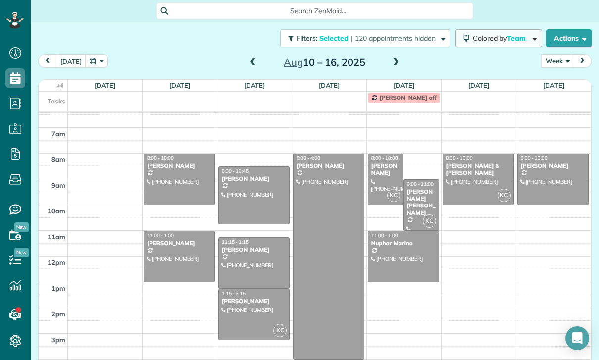
click at [514, 34] on span "Team" at bounding box center [517, 38] width 20 height 9
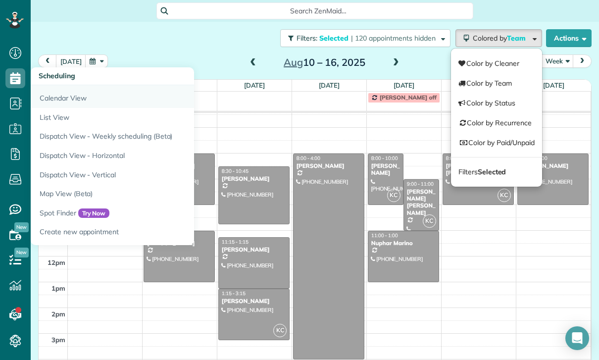
click at [55, 97] on link "Calendar View" at bounding box center [154, 96] width 247 height 23
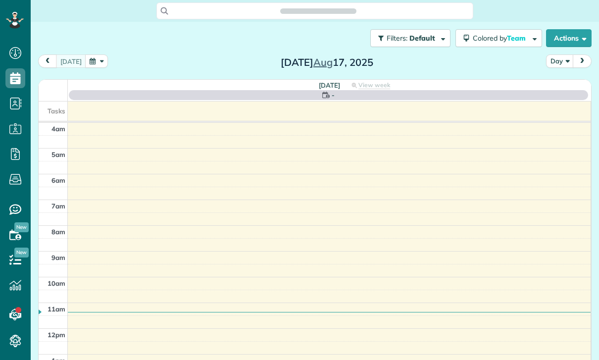
scroll to position [78, 0]
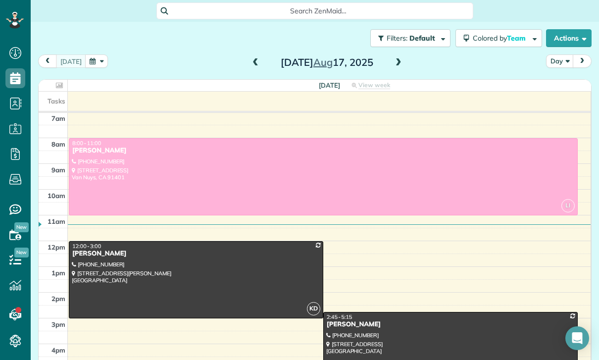
click at [258, 58] on span at bounding box center [255, 62] width 11 height 15
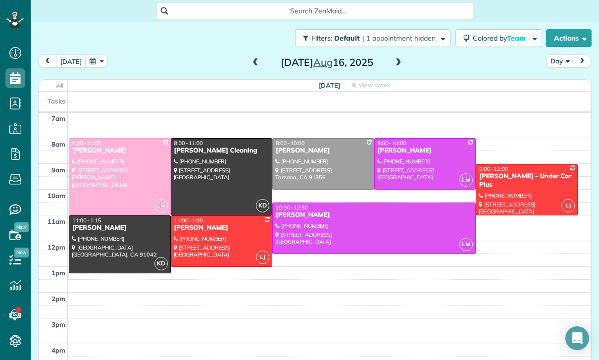
click at [253, 55] on span at bounding box center [255, 62] width 11 height 15
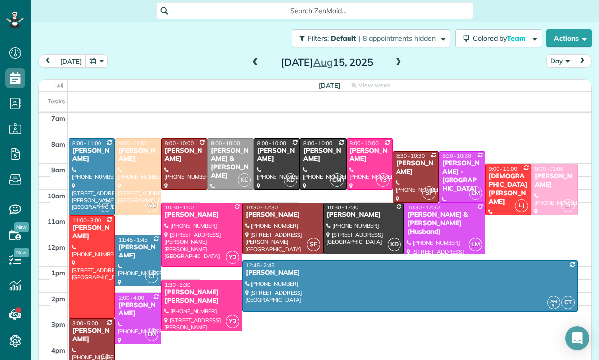
click at [356, 222] on div at bounding box center [364, 228] width 80 height 50
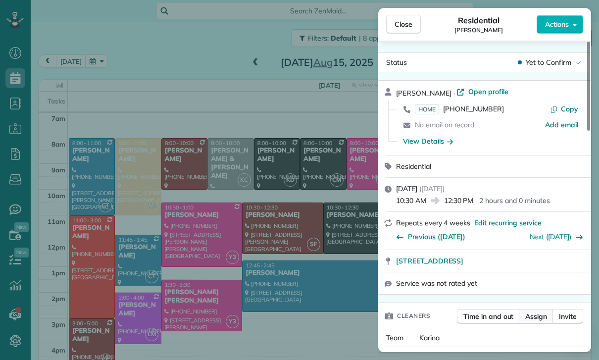
click at [549, 317] on button "Assign" at bounding box center [536, 316] width 35 height 15
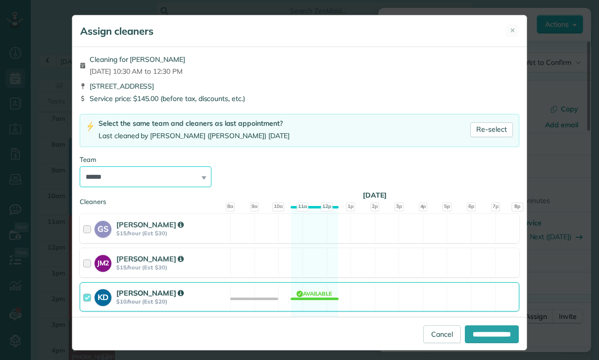
click at [131, 171] on select "**********" at bounding box center [146, 176] width 132 height 21
select select "**"
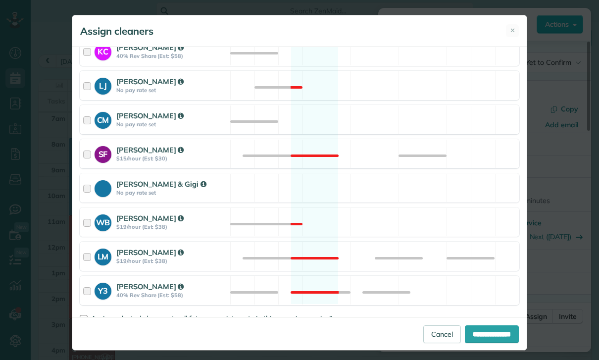
scroll to position [382, 0]
click at [102, 314] on span "Assign selected cleaners to all future appointments in this recurring service?" at bounding box center [211, 318] width 241 height 9
click at [483, 343] on input "**********" at bounding box center [492, 334] width 54 height 18
type input "**********"
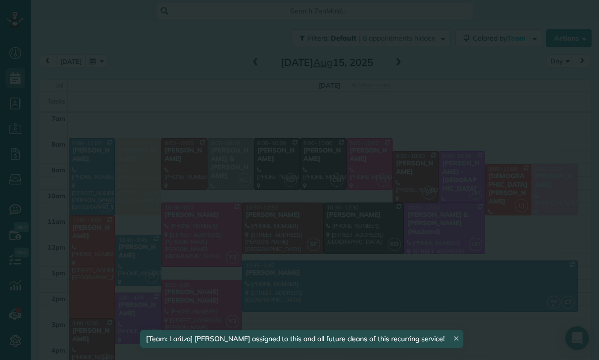
scroll to position [78, 0]
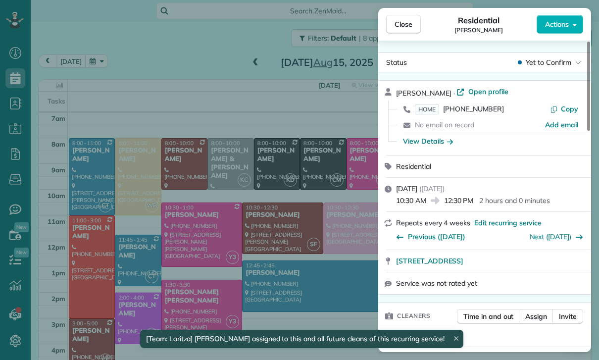
click at [110, 299] on div "Close Residential Melissa Trubo Actions Status Yet to Confirm Melissa Trubo · O…" at bounding box center [299, 180] width 599 height 360
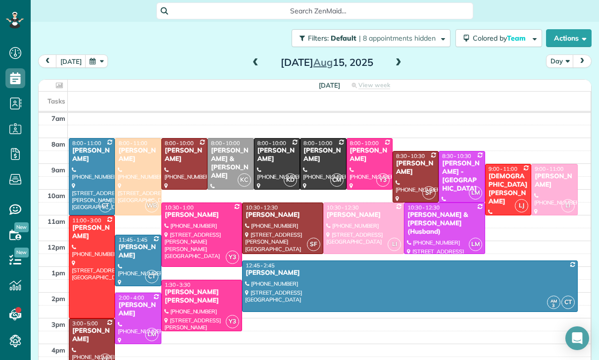
scroll to position [78, 0]
click at [94, 65] on button "button" at bounding box center [96, 60] width 23 height 13
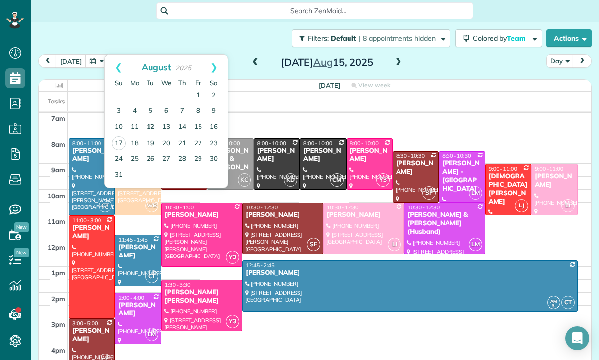
click at [146, 128] on link "12" at bounding box center [151, 127] width 16 height 16
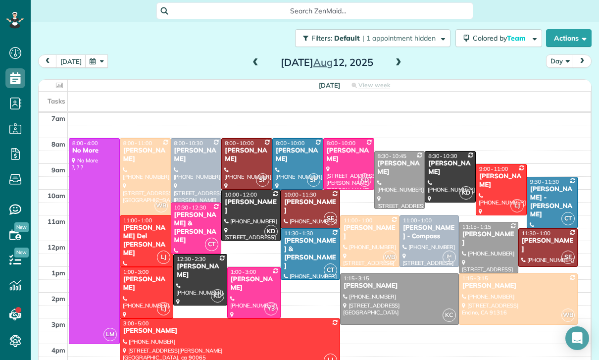
click at [258, 288] on div at bounding box center [254, 292] width 52 height 50
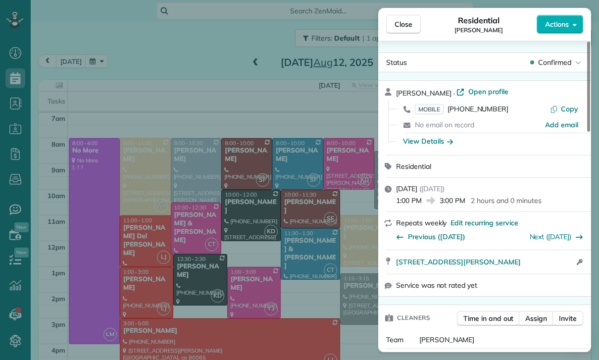
click at [320, 328] on div "Close Residential Rylie Barlowe Actions Status Confirmed Rylie Barlowe · Open p…" at bounding box center [299, 180] width 599 height 360
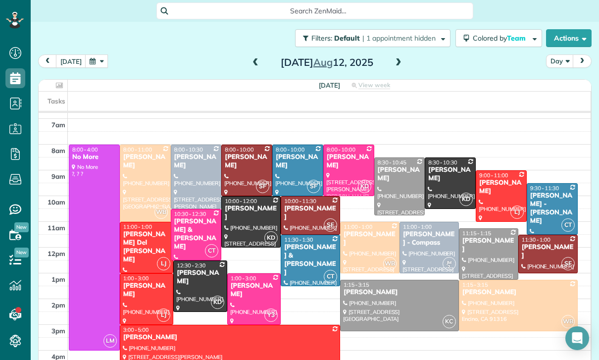
scroll to position [78, 0]
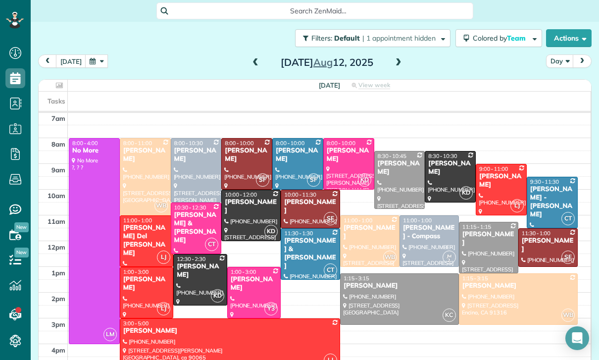
click at [401, 63] on span at bounding box center [398, 62] width 11 height 9
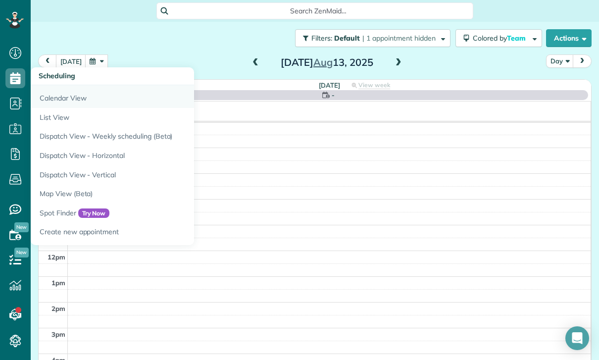
click at [61, 100] on link "Calendar View" at bounding box center [154, 96] width 247 height 23
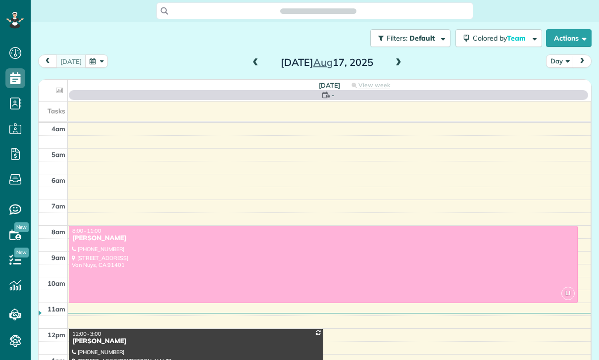
scroll to position [78, 0]
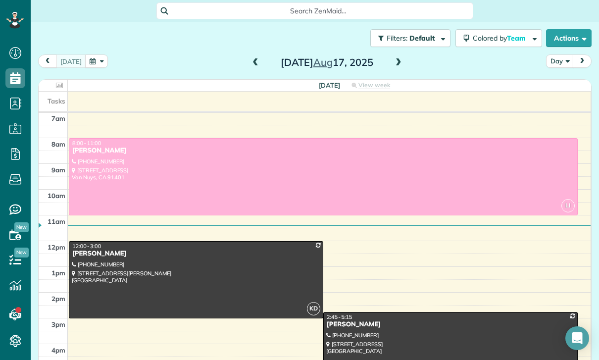
click at [91, 58] on button "button" at bounding box center [96, 60] width 23 height 13
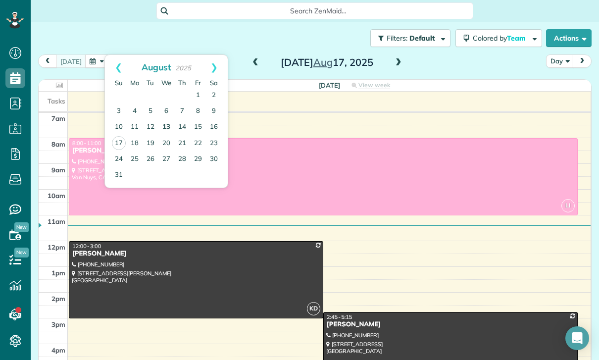
click at [164, 128] on link "13" at bounding box center [166, 127] width 16 height 16
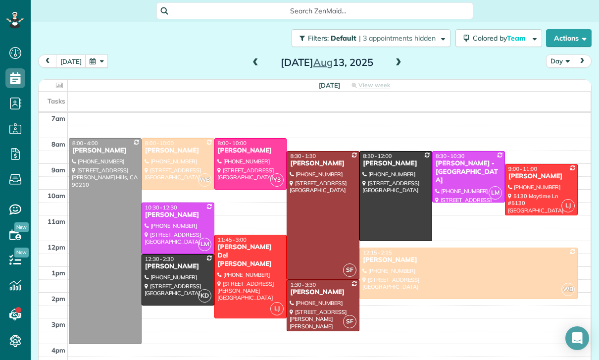
click at [106, 54] on div "[DATE] Day [DATE]" at bounding box center [314, 63] width 553 height 18
click at [99, 65] on button "button" at bounding box center [96, 60] width 23 height 13
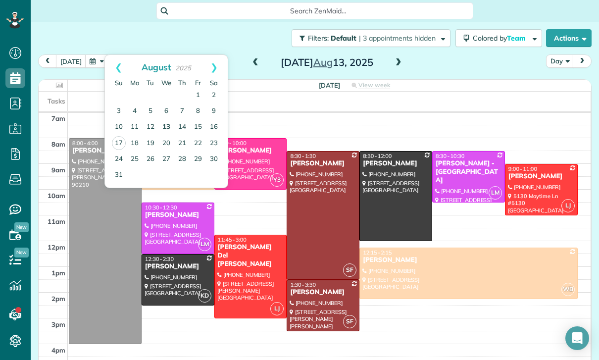
click at [167, 128] on link "13" at bounding box center [166, 127] width 16 height 16
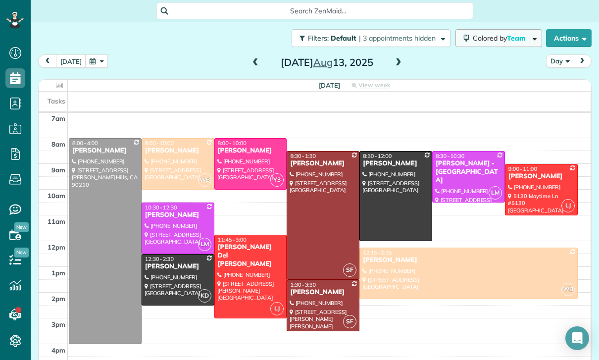
click at [503, 29] on button "Colored by Team" at bounding box center [498, 38] width 87 height 18
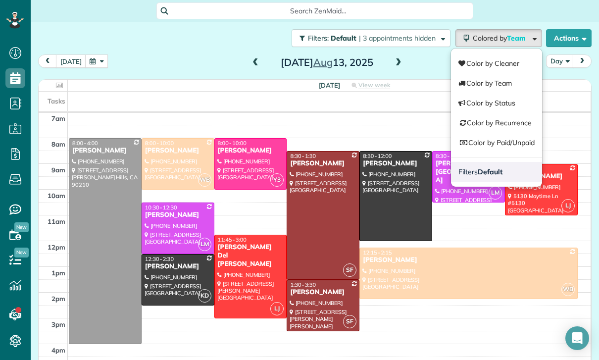
click at [492, 167] on strong "Default" at bounding box center [490, 171] width 25 height 9
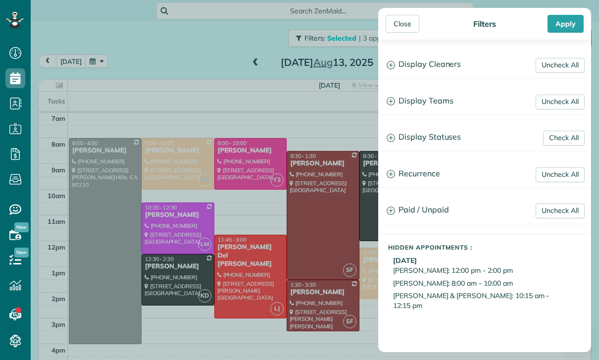
click at [453, 138] on h3 "Display Statuses" at bounding box center [485, 137] width 212 height 25
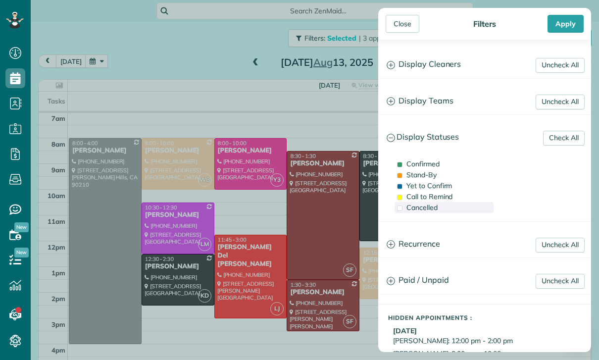
click at [439, 208] on div "Cancelled" at bounding box center [443, 207] width 99 height 11
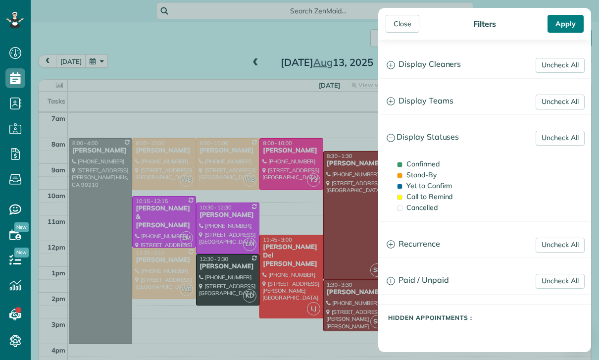
click at [566, 25] on div "Apply" at bounding box center [565, 24] width 36 height 18
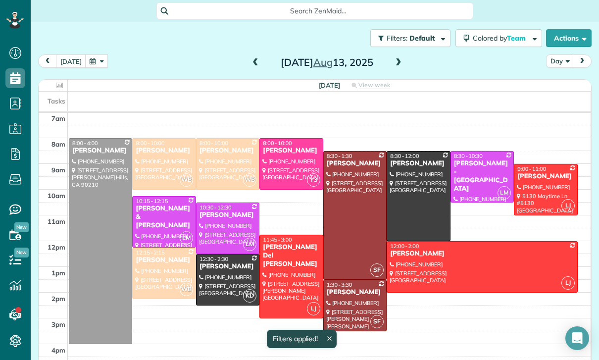
click at [250, 62] on span at bounding box center [255, 62] width 11 height 9
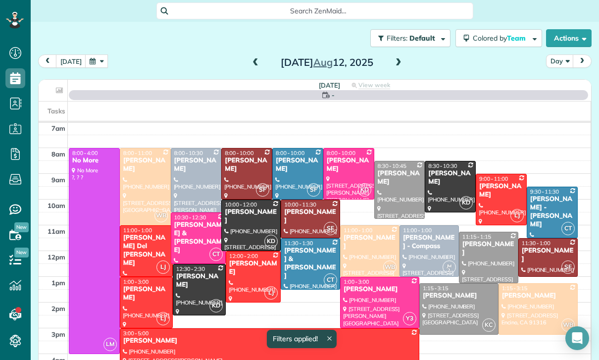
scroll to position [78, 0]
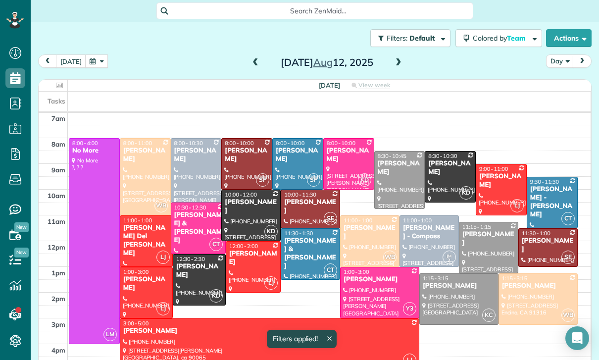
click at [255, 64] on span at bounding box center [255, 62] width 11 height 9
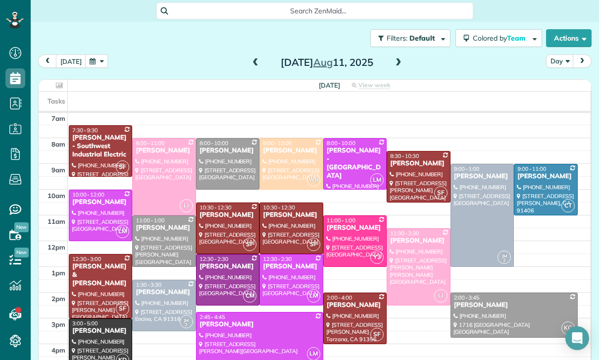
click at [400, 61] on span at bounding box center [398, 62] width 11 height 9
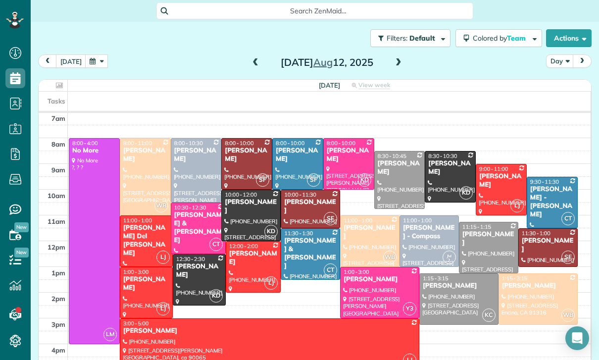
click at [404, 56] on div "[DATE]" at bounding box center [326, 62] width 158 height 16
click at [401, 65] on span at bounding box center [398, 62] width 11 height 9
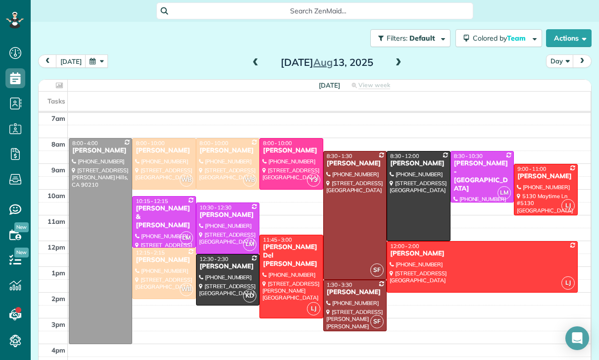
click at [401, 61] on span at bounding box center [398, 62] width 11 height 9
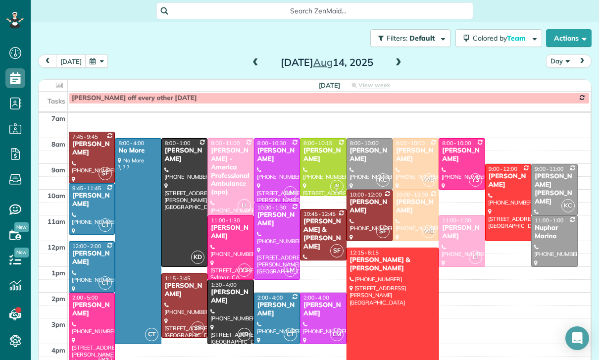
click at [471, 161] on div at bounding box center [461, 164] width 45 height 50
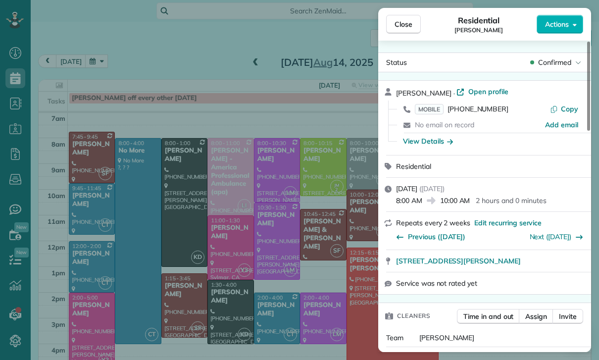
click at [335, 281] on div "Close Residential [PERSON_NAME] Actions Status Confirmed [PERSON_NAME] · Open p…" at bounding box center [299, 180] width 599 height 360
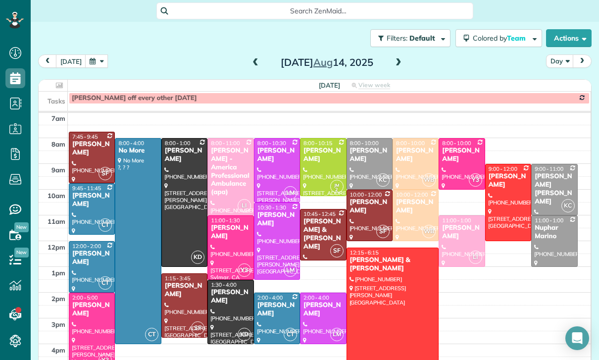
click at [81, 331] on div at bounding box center [91, 331] width 45 height 76
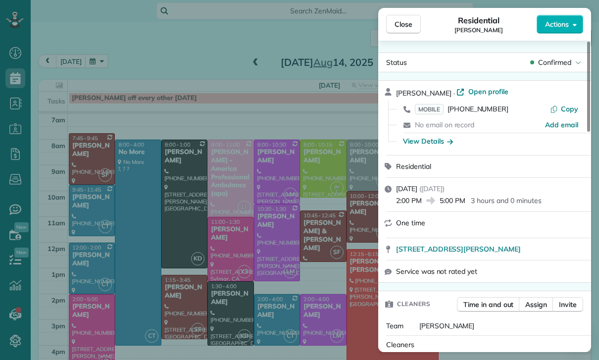
scroll to position [78, 0]
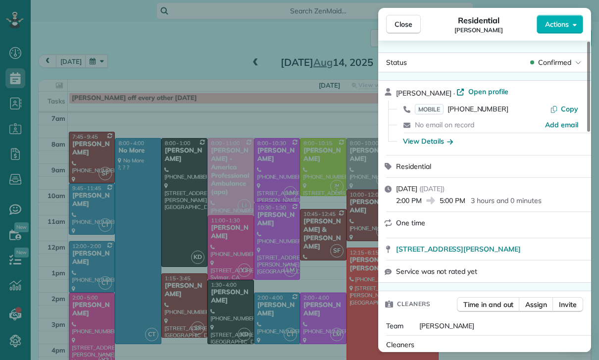
click at [314, 275] on div "Close Residential [PERSON_NAME] Actions Status Confirmed [PERSON_NAME] · Open p…" at bounding box center [299, 180] width 599 height 360
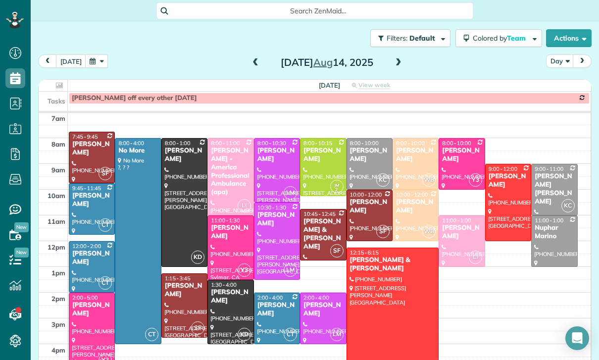
scroll to position [76, 0]
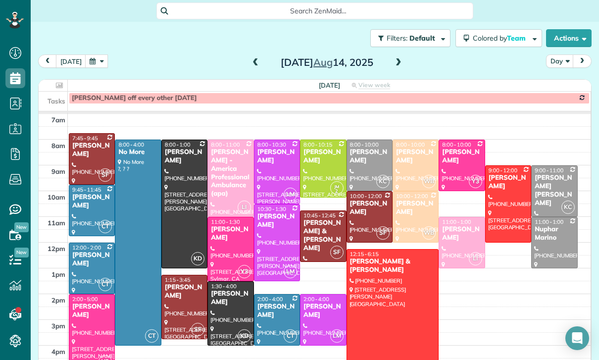
click at [96, 60] on button "button" at bounding box center [96, 60] width 23 height 13
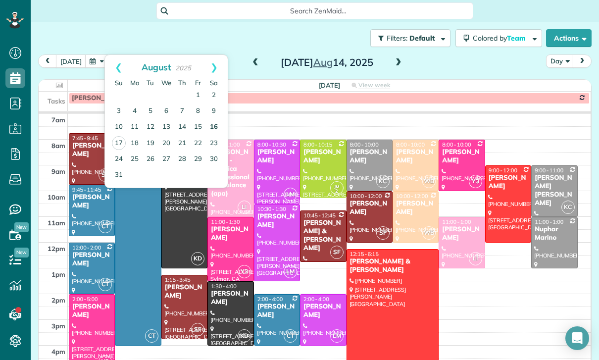
click at [215, 125] on link "16" at bounding box center [214, 127] width 16 height 16
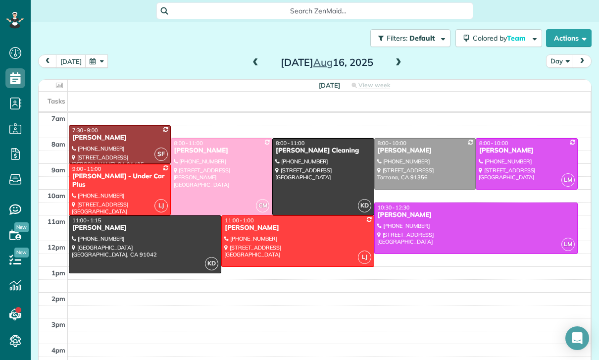
scroll to position [71, 0]
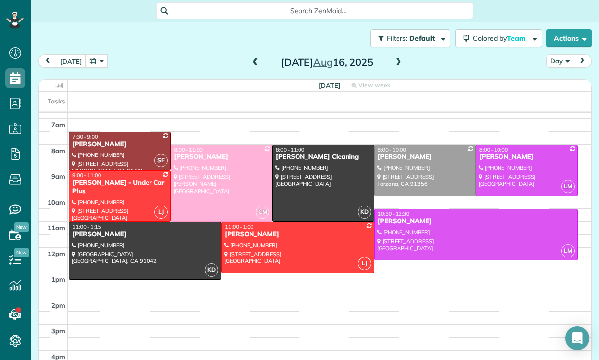
click at [255, 62] on span at bounding box center [255, 62] width 11 height 9
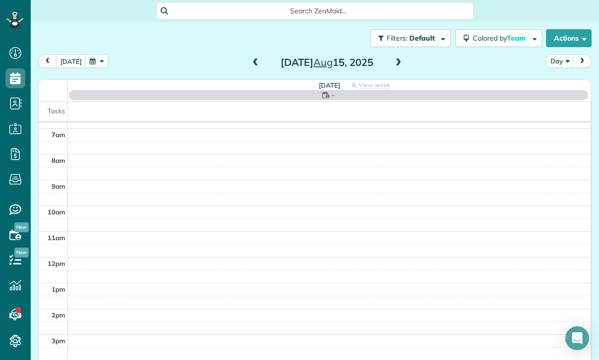
scroll to position [78, 0]
